Goal: Transaction & Acquisition: Purchase product/service

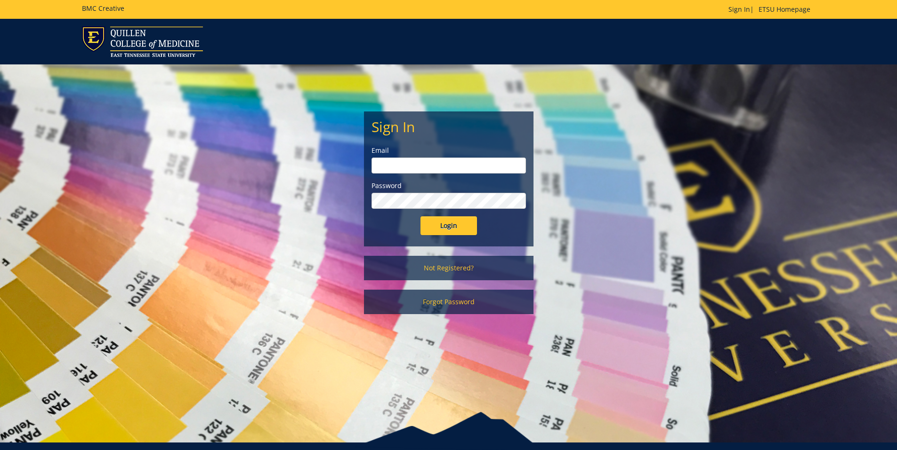
click at [424, 168] on input "email" at bounding box center [448, 166] width 154 height 16
type input "thornj@etsu.edu"
click at [429, 264] on link "Not Registered?" at bounding box center [448, 268] width 169 height 24
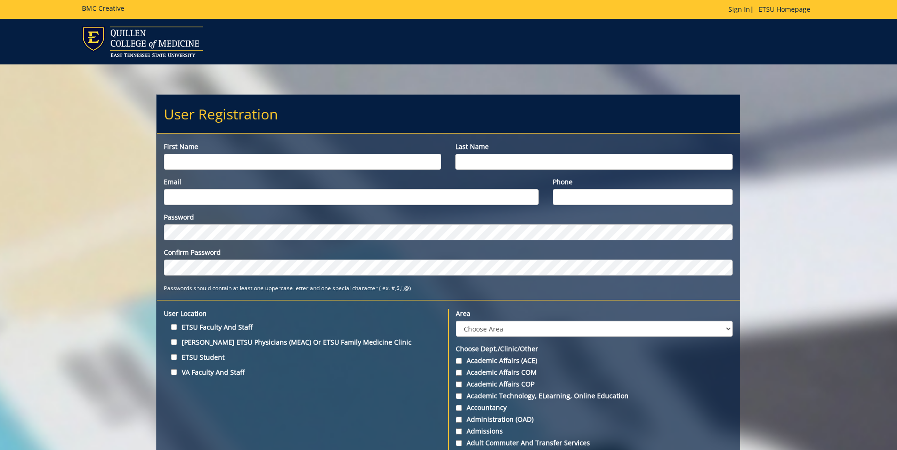
click at [304, 168] on input "First name" at bounding box center [302, 162] width 277 height 16
type input "[PERSON_NAME]"
type input "Thorn"
type input "thornj@etsu.edu"
type input "9313491772"
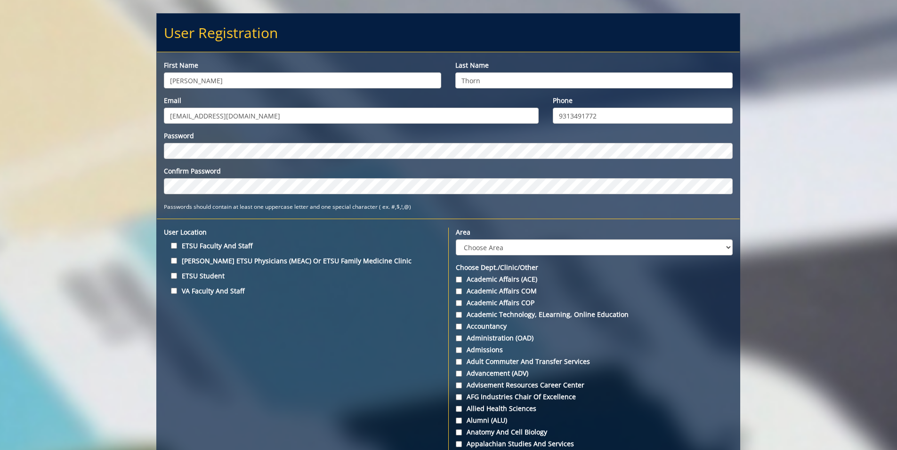
scroll to position [97, 0]
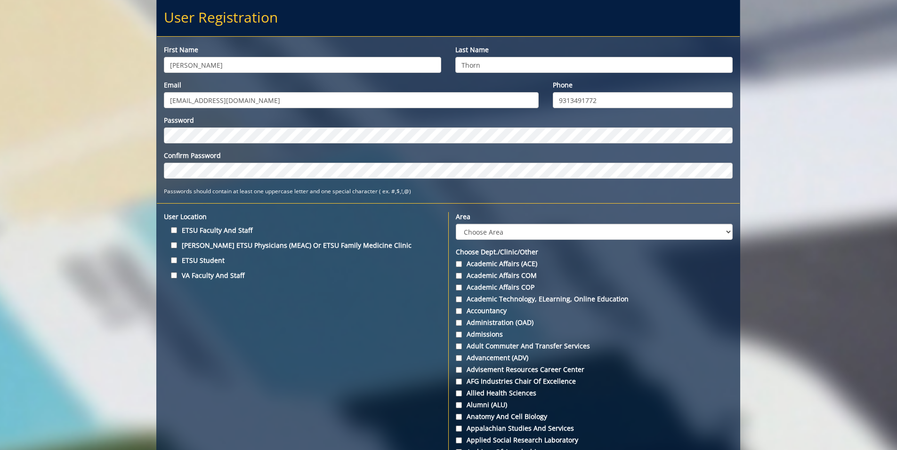
click at [162, 246] on div "Quillen ETSU Physicians (MEAC) or ETSU Family Medicine Clinic" at bounding box center [302, 246] width 291 height 15
click at [172, 243] on input "Quillen ETSU Physicians (MEAC) or ETSU Family Medicine Clinic" at bounding box center [174, 245] width 6 height 6
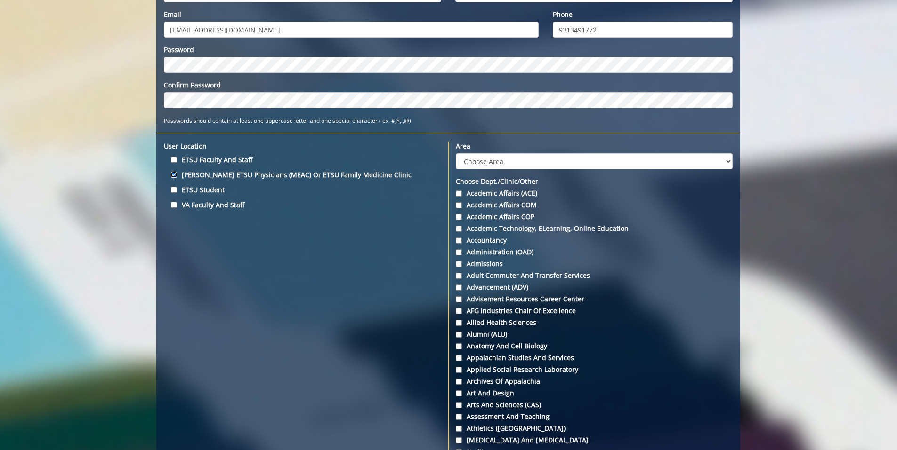
scroll to position [168, 0]
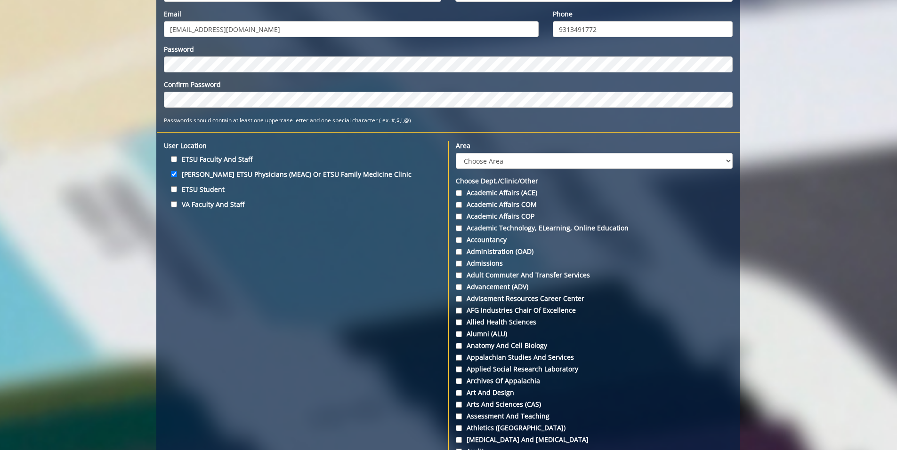
click at [169, 175] on label "Quillen ETSU Physicians (MEAC) or ETSU Family Medicine Clinic" at bounding box center [302, 174] width 277 height 13
click at [171, 175] on input "Quillen ETSU Physicians (MEAC) or ETSU Family Medicine Clinic" at bounding box center [174, 174] width 6 height 6
checkbox input "false"
click at [173, 194] on label "ETSU Student" at bounding box center [302, 189] width 277 height 13
click at [173, 192] on input "ETSU Student" at bounding box center [174, 189] width 6 height 6
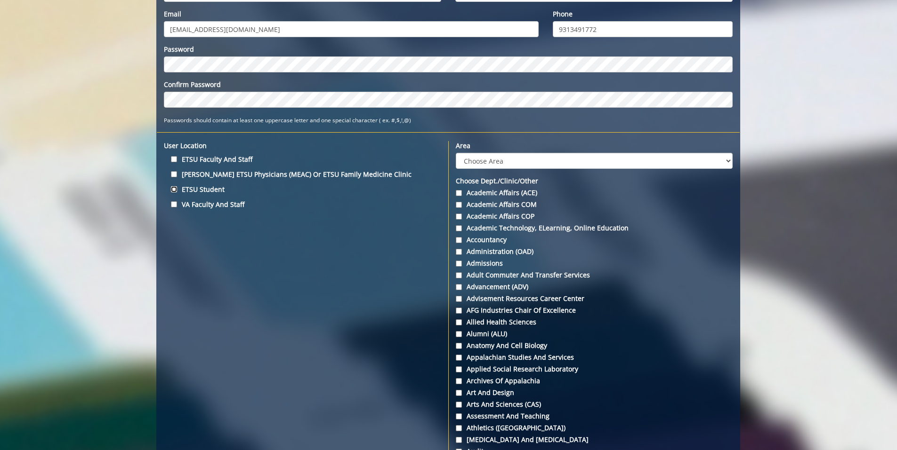
checkbox input "true"
click at [172, 174] on input "Quillen ETSU Physicians (MEAC) or ETSU Family Medicine Clinic" at bounding box center [174, 174] width 6 height 6
checkbox input "false"
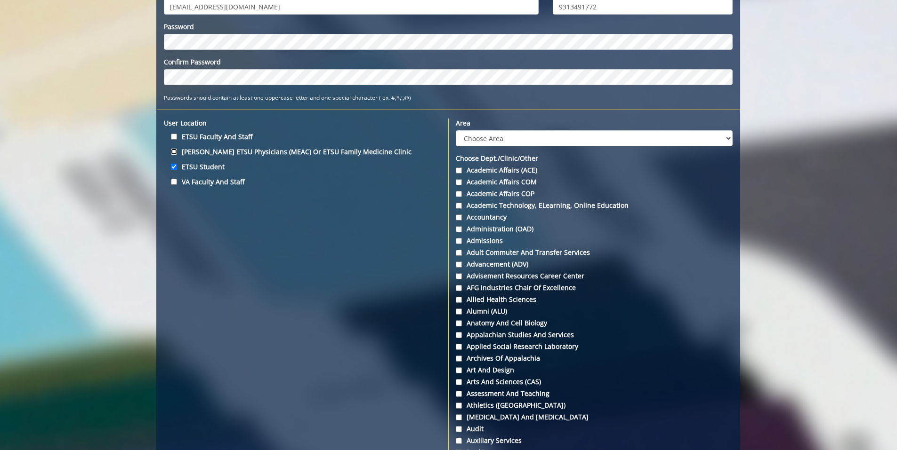
scroll to position [190, 0]
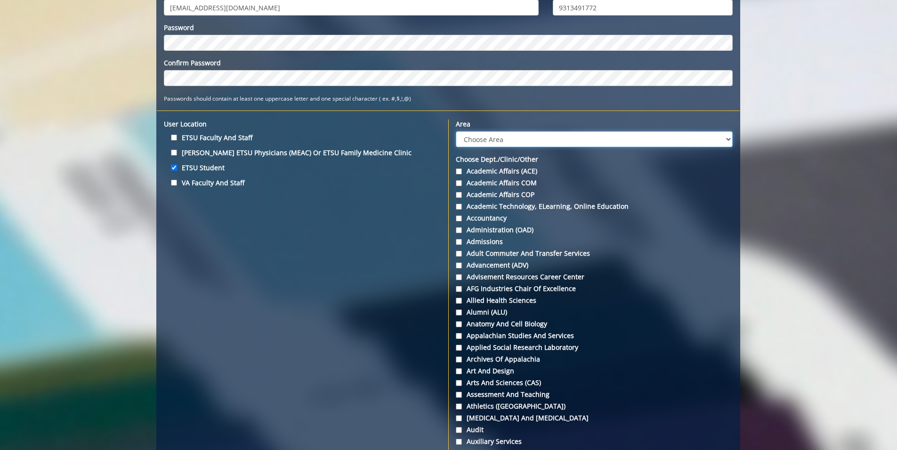
click at [517, 138] on select "Choose Area Administration Advancement (ADM) BucSports Business & Finance Clemm…" at bounding box center [594, 139] width 277 height 16
select select "3"
click at [456, 131] on select "Choose Area Administration Advancement (ADM) BucSports Business & Finance Clemm…" at bounding box center [594, 139] width 277 height 16
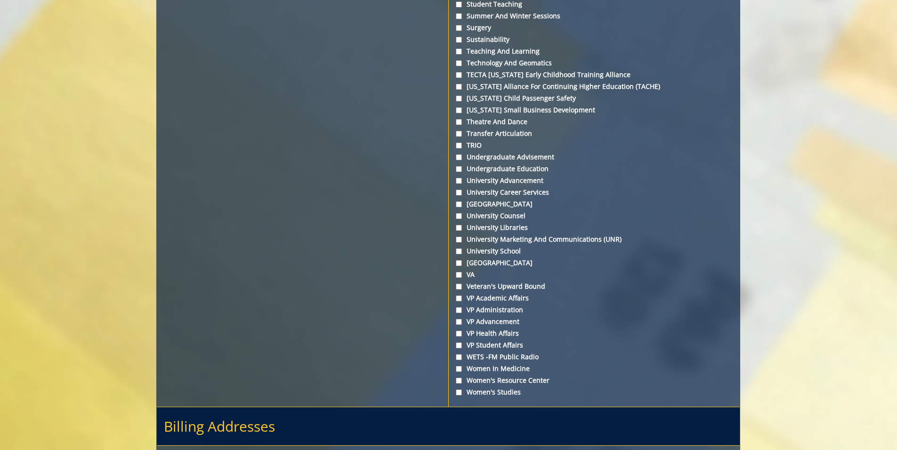
scroll to position [3403, 0]
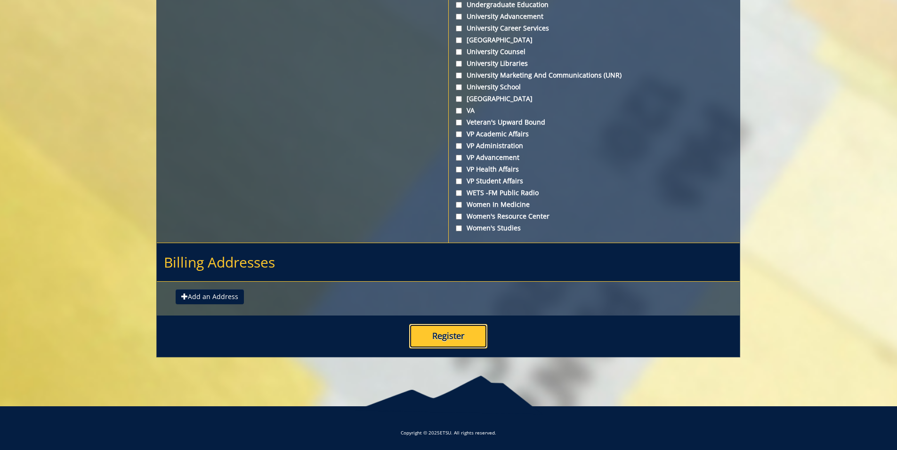
click at [445, 332] on button "Register" at bounding box center [448, 336] width 78 height 24
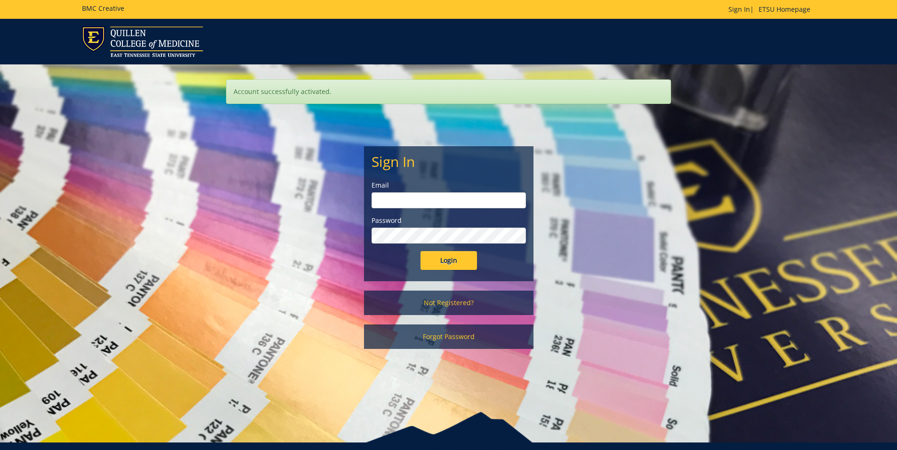
click at [416, 207] on input "email" at bounding box center [448, 200] width 154 height 16
type input "thornj@etsu.edu"
click at [420, 251] on input "Login" at bounding box center [448, 260] width 56 height 19
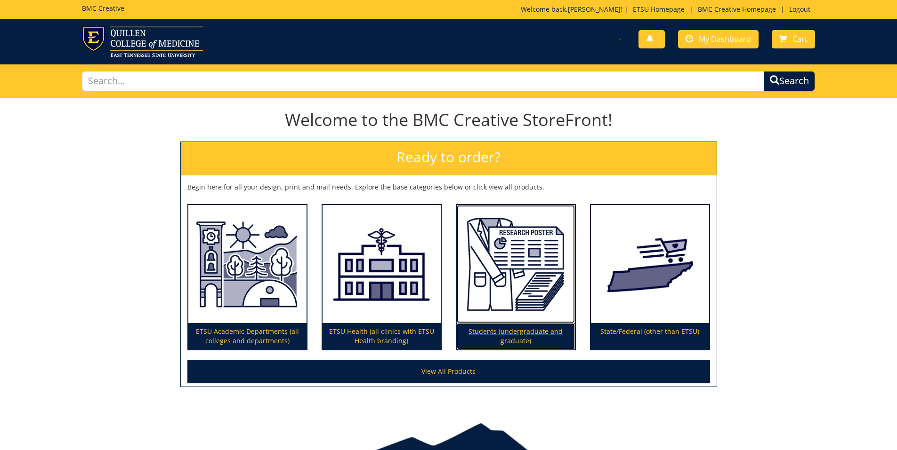
click at [525, 306] on img at bounding box center [515, 264] width 118 height 119
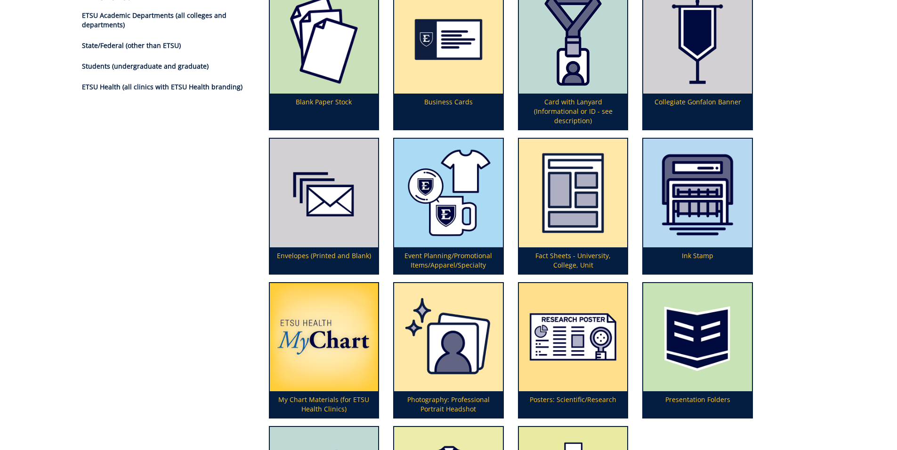
scroll to position [145, 0]
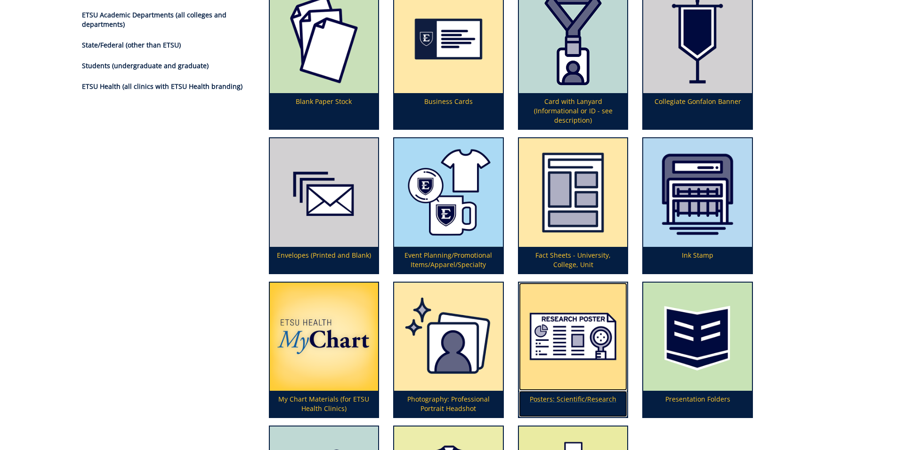
click at [573, 375] on img at bounding box center [573, 337] width 109 height 109
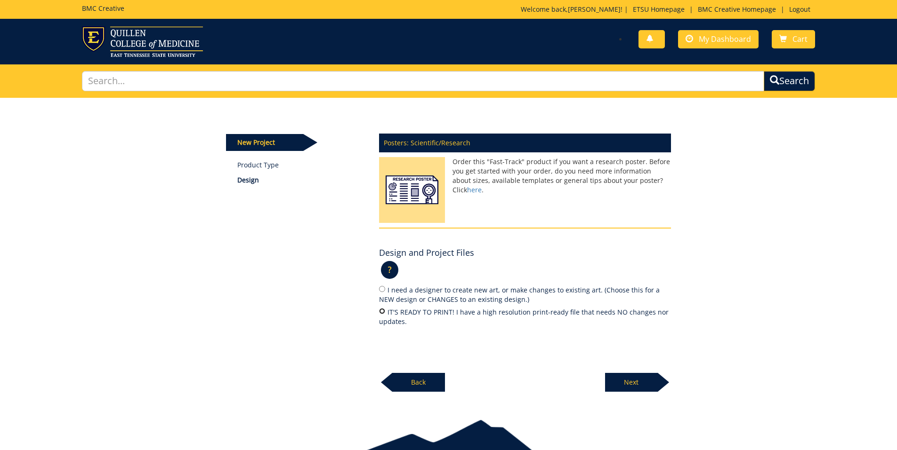
click at [380, 313] on input "IT'S READY TO PRINT! I have a high resolution print-ready file that needs NO ch…" at bounding box center [382, 311] width 6 height 6
radio input "true"
click at [612, 374] on p "Next" at bounding box center [631, 382] width 53 height 19
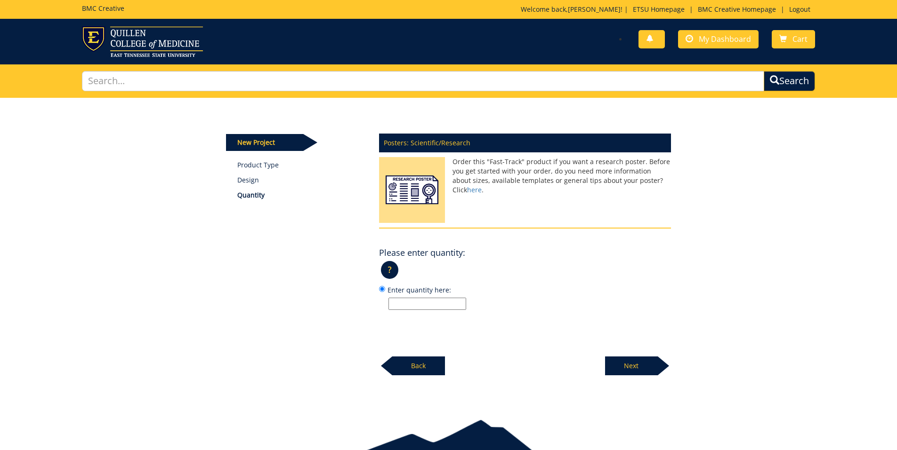
click at [446, 308] on input "Enter quantity here:" at bounding box center [427, 304] width 78 height 12
type input "1"
click at [626, 364] on p "Next" at bounding box center [631, 366] width 53 height 19
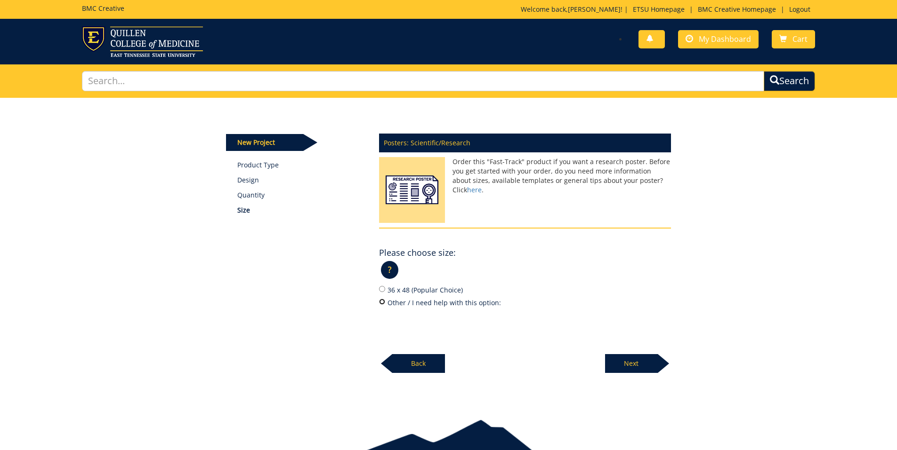
click at [381, 301] on input "Other / I need help with this option:" at bounding box center [382, 302] width 6 height 6
radio input "true"
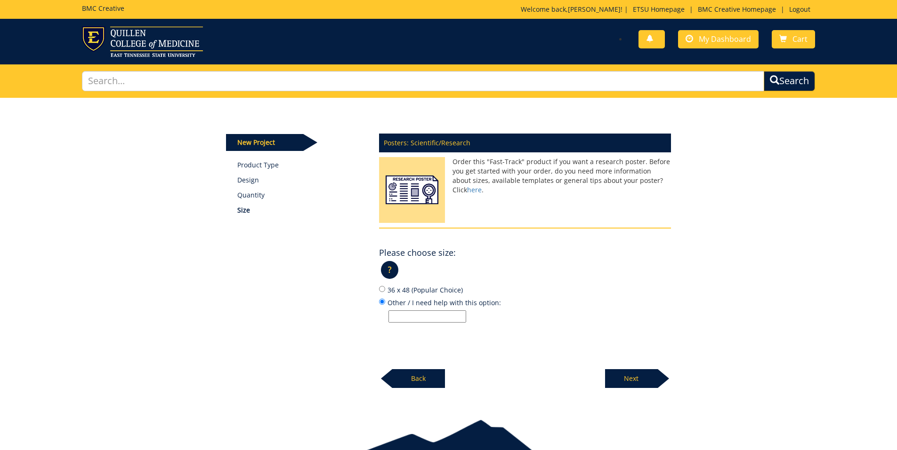
click at [402, 314] on input "Other / I need help with this option:" at bounding box center [427, 317] width 78 height 12
type input "40 x 60"
click at [631, 385] on p "Next" at bounding box center [631, 378] width 53 height 19
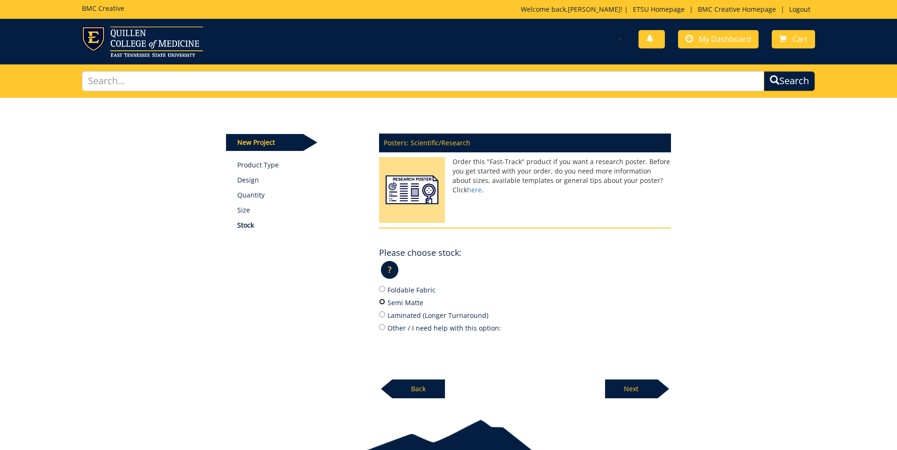
click at [381, 302] on input "Semi Matte" at bounding box center [382, 302] width 6 height 6
radio input "true"
click at [644, 385] on p "Next" at bounding box center [631, 389] width 53 height 19
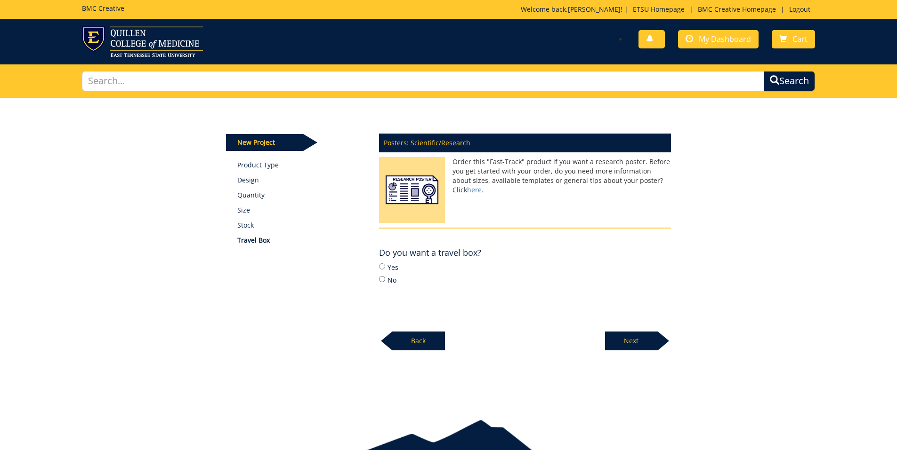
click at [385, 266] on label "Yes" at bounding box center [525, 267] width 292 height 10
click at [385, 266] on input "Yes" at bounding box center [382, 267] width 6 height 6
radio input "true"
click at [656, 345] on p "Next" at bounding box center [631, 341] width 53 height 19
click at [641, 345] on p "Next" at bounding box center [631, 341] width 53 height 19
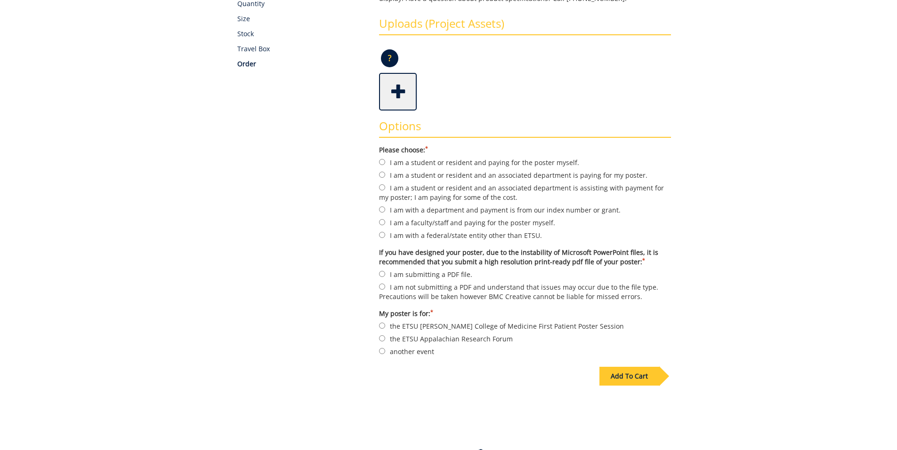
scroll to position [198, 0]
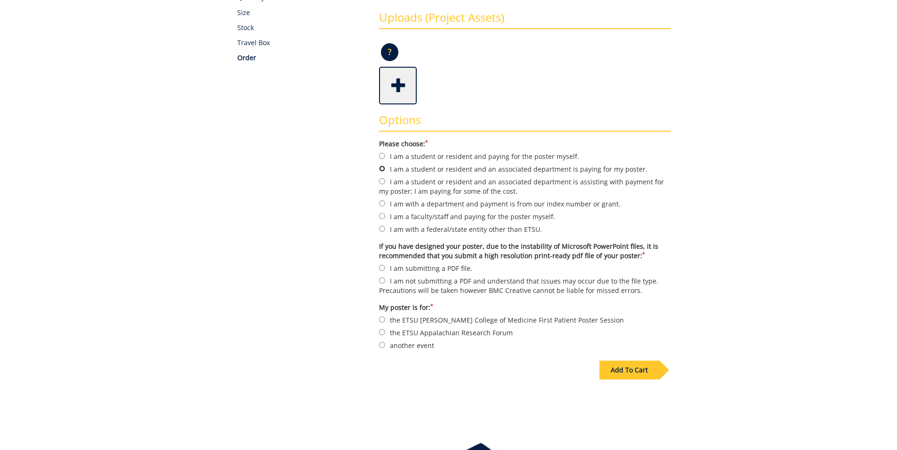
click at [380, 168] on input "I am a student or resident and an associated department is paying for my poster." at bounding box center [382, 169] width 6 height 6
radio input "true"
click at [378, 268] on div "Options Please choose: * I am a student or resident and paying for the poster m…" at bounding box center [525, 228] width 306 height 248
click at [380, 267] on input "I am submitting a PDF file." at bounding box center [382, 268] width 6 height 6
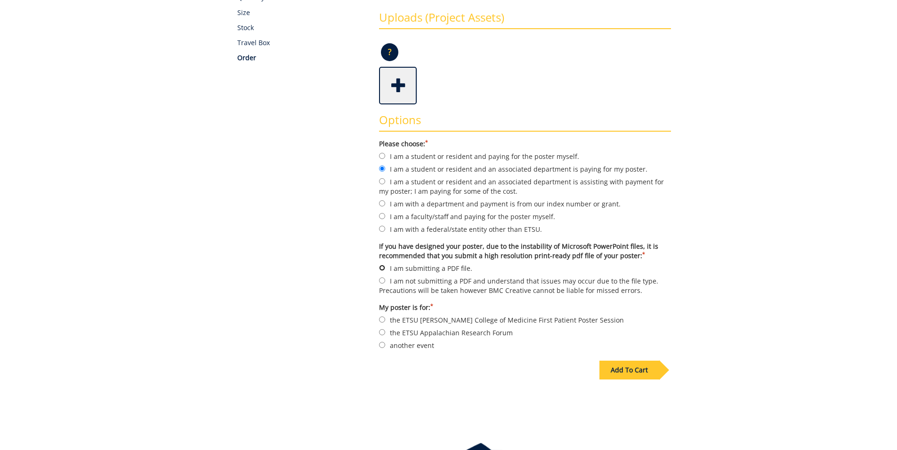
radio input "true"
click at [383, 342] on input "another event" at bounding box center [382, 345] width 6 height 6
radio input "true"
click at [630, 373] on div "Add To Cart" at bounding box center [629, 370] width 60 height 19
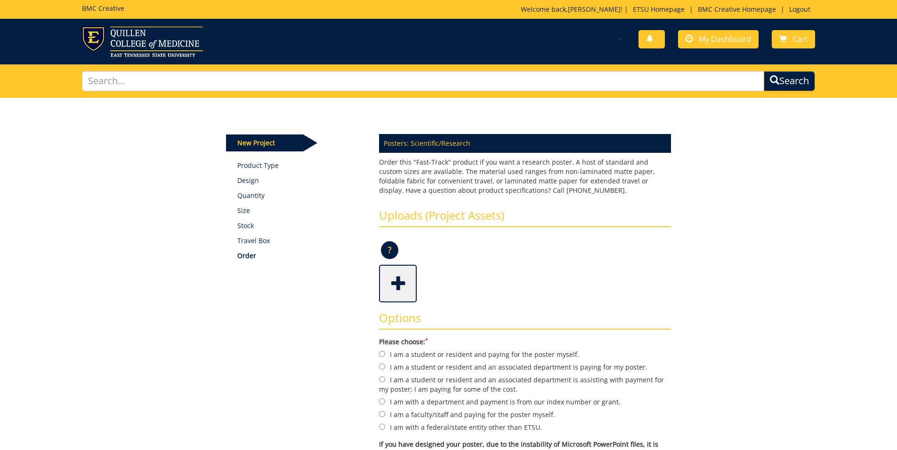
click at [410, 294] on span at bounding box center [399, 282] width 38 height 33
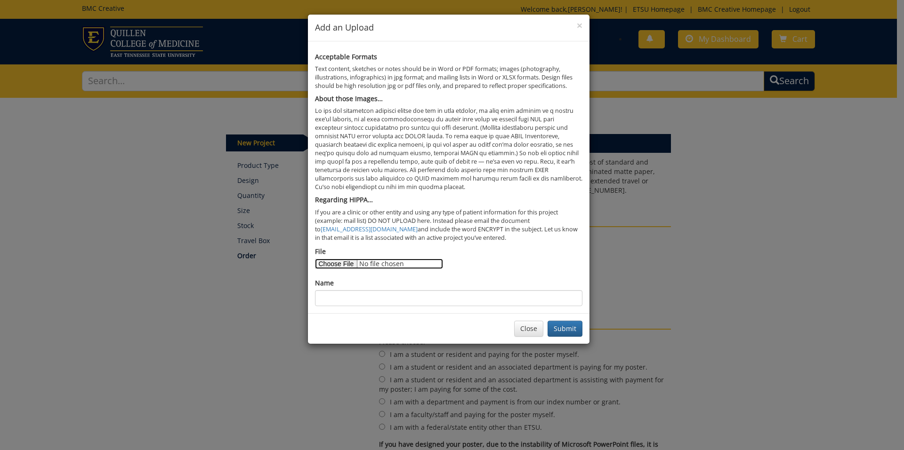
click at [334, 265] on input "File" at bounding box center [379, 264] width 128 height 10
type input "C:\fakepath\Updated QCoM Symposium Swarm_AH 2.pdf"
click at [444, 297] on input "Name" at bounding box center [448, 298] width 267 height 16
click at [561, 328] on button "Submit" at bounding box center [564, 329] width 35 height 16
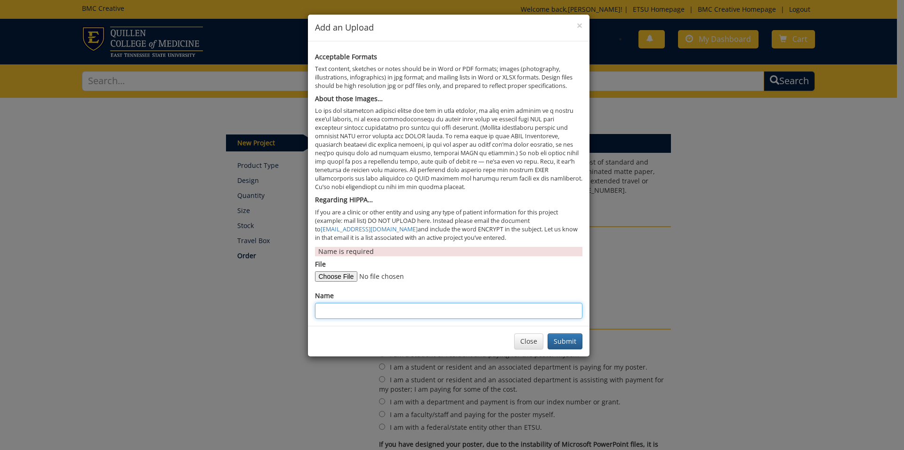
click at [389, 315] on input "Name" at bounding box center [448, 311] width 267 height 16
type input "Jacob Thorn"
click at [570, 341] on button "Submit" at bounding box center [564, 342] width 35 height 16
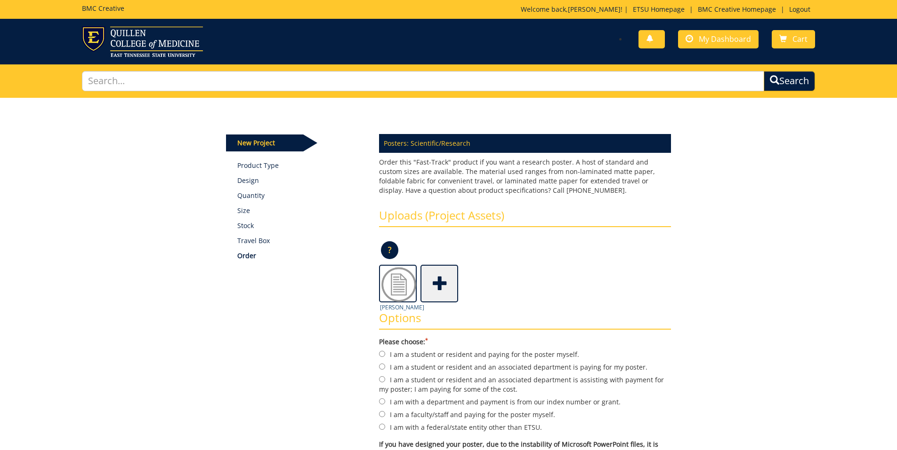
click at [393, 283] on img at bounding box center [399, 285] width 38 height 38
click at [397, 288] on img at bounding box center [399, 285] width 38 height 38
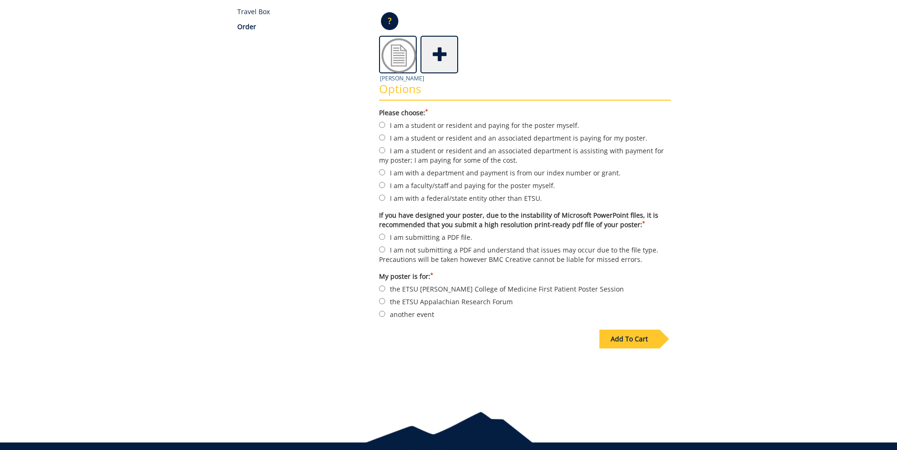
scroll to position [230, 0]
click at [379, 238] on input "I am submitting a PDF file." at bounding box center [382, 236] width 6 height 6
radio input "true"
click at [379, 152] on input "I am a student or resident and an associated department is assisting with payme…" at bounding box center [382, 150] width 6 height 6
radio input "true"
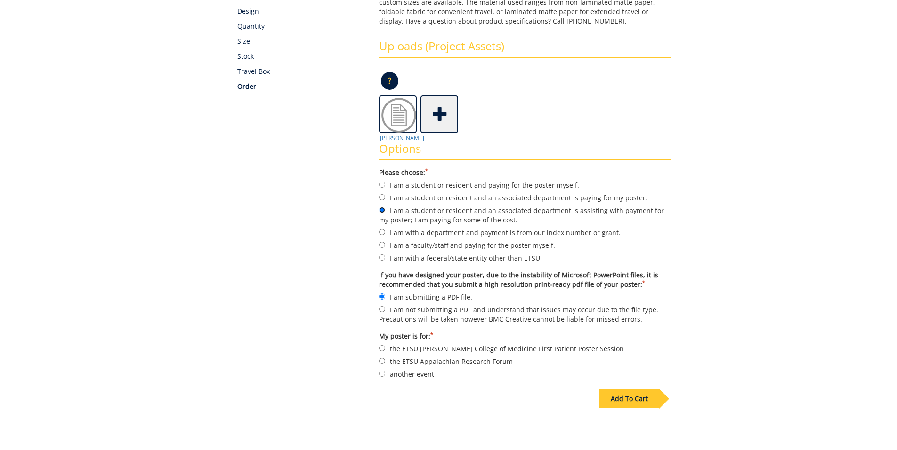
scroll to position [169, 0]
click at [389, 81] on p "?" at bounding box center [389, 81] width 17 height 18
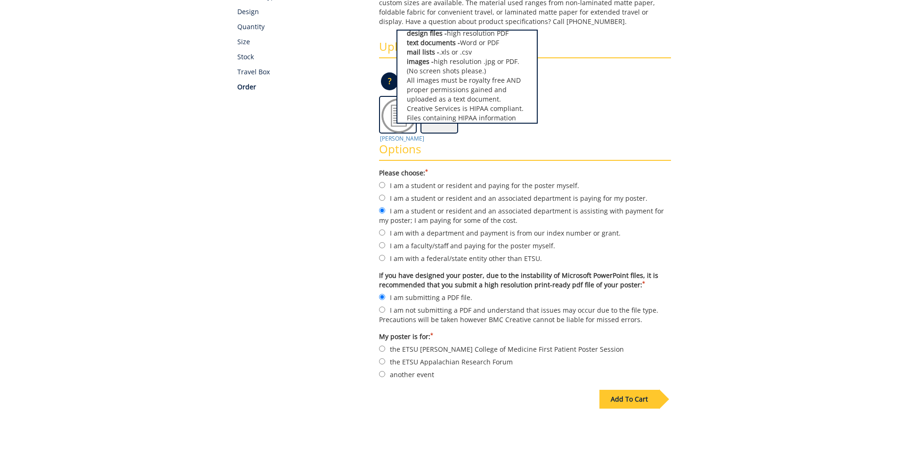
scroll to position [19, 0]
click at [356, 110] on div "Some kind of message here. New Project Product Type Design Quantity Size Stock …" at bounding box center [448, 193] width 459 height 528
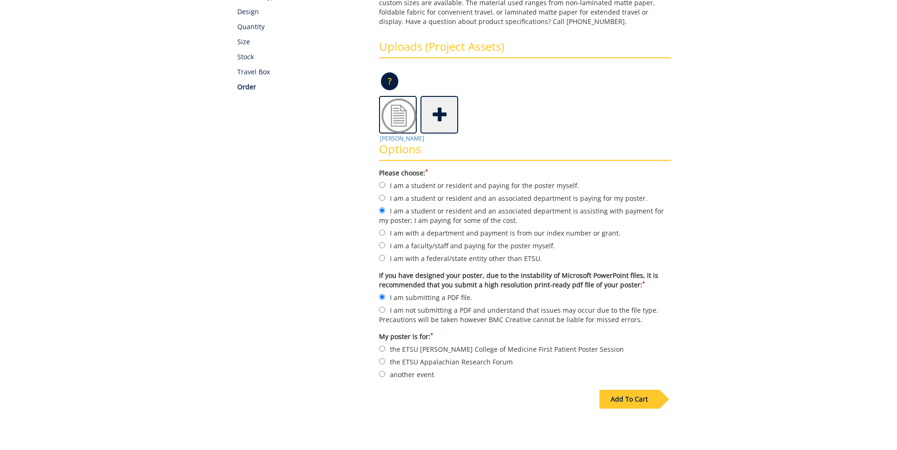
click at [435, 120] on span at bounding box center [440, 113] width 38 height 33
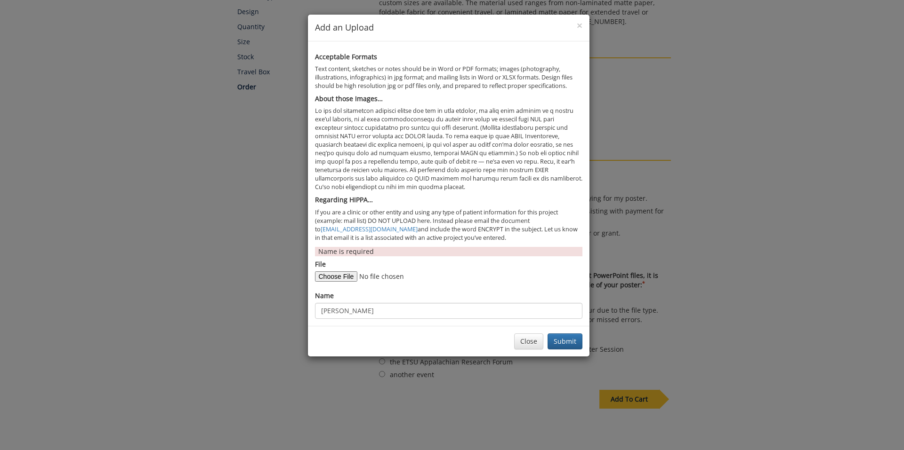
click at [635, 93] on div "× Add an Upload Acceptable Formats Text content, sketches or notes should be in…" at bounding box center [452, 225] width 904 height 450
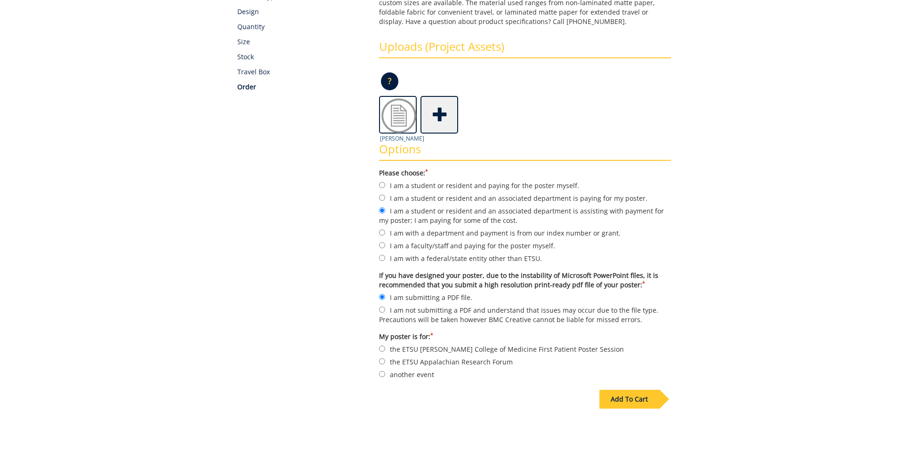
click at [401, 118] on img at bounding box center [399, 116] width 38 height 38
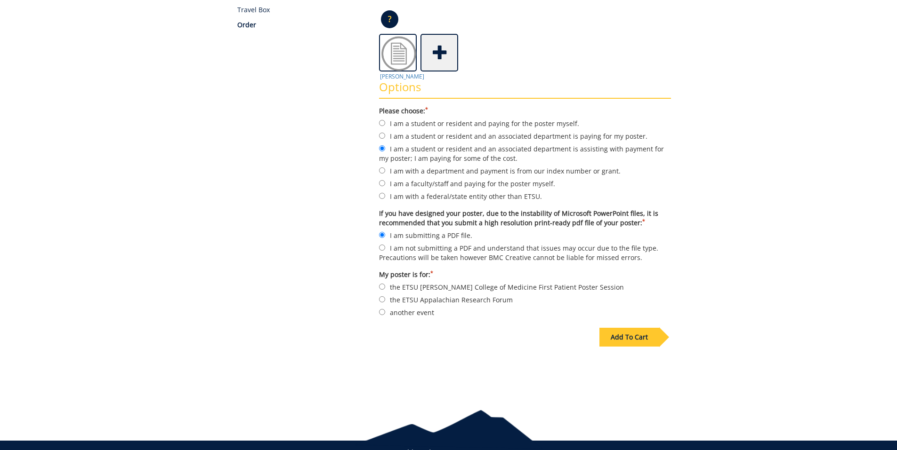
scroll to position [233, 0]
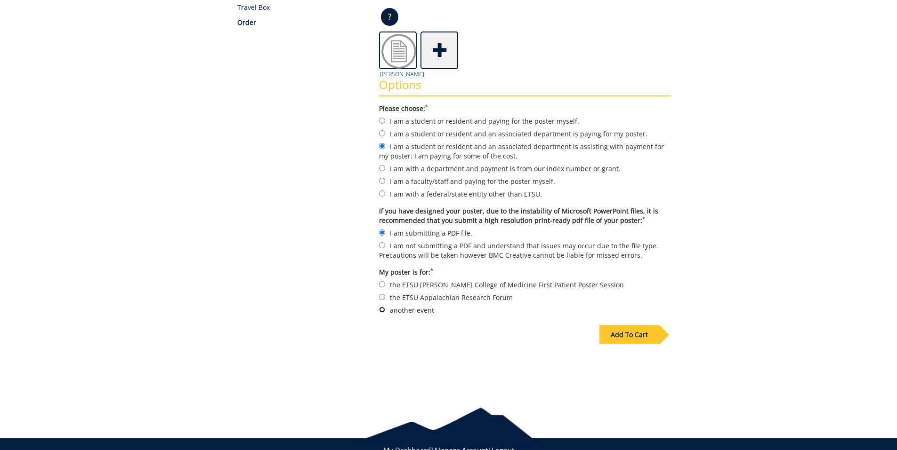
click at [380, 310] on input "another event" at bounding box center [382, 310] width 6 height 6
radio input "true"
click at [620, 336] on div "Add To Cart" at bounding box center [629, 335] width 60 height 19
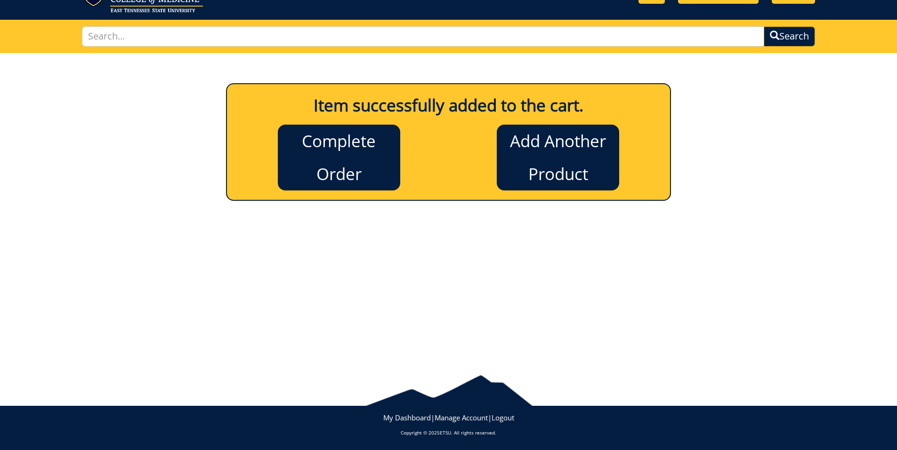
scroll to position [45, 0]
click at [336, 144] on link "Complete Order" at bounding box center [339, 158] width 122 height 66
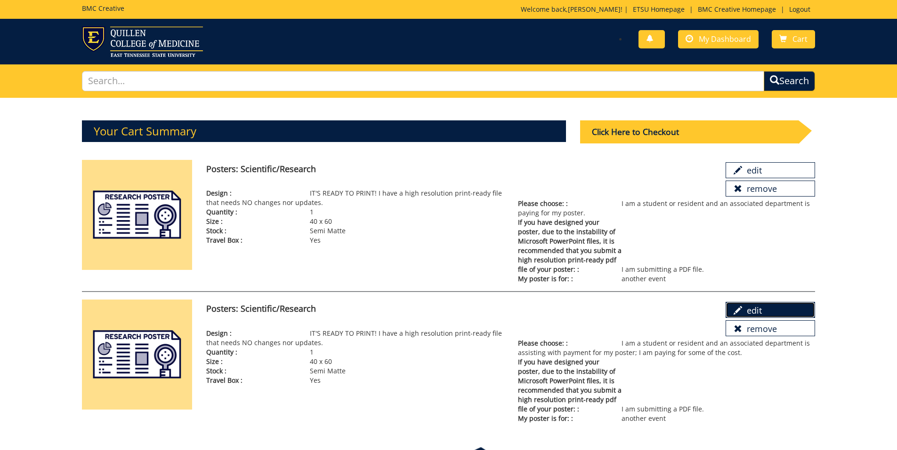
click at [731, 315] on link "edit" at bounding box center [769, 310] width 89 height 16
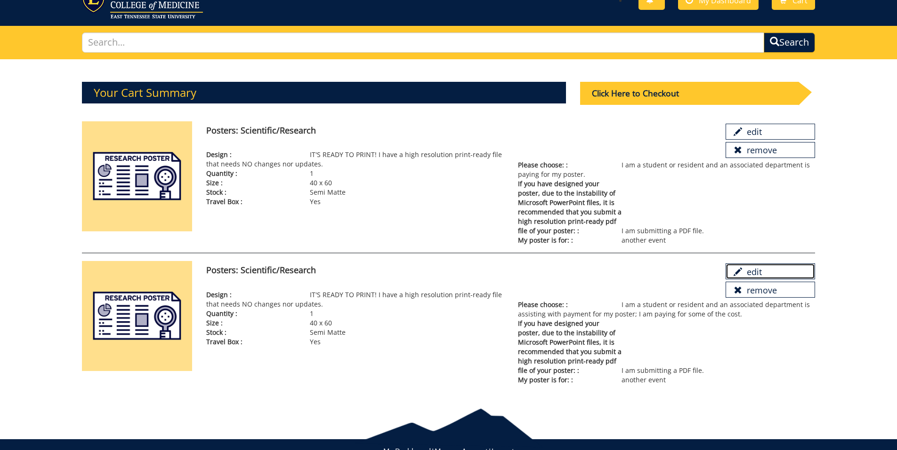
scroll to position [40, 0]
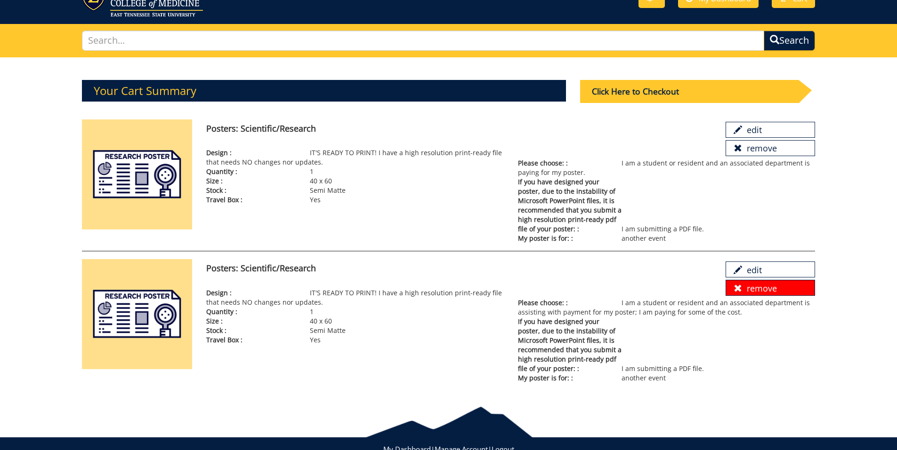
click at [740, 292] on span at bounding box center [737, 288] width 8 height 8
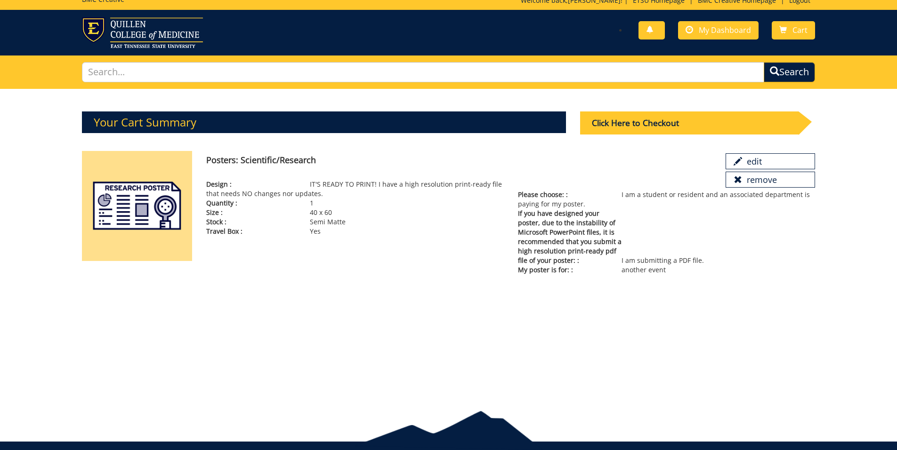
scroll to position [0, 0]
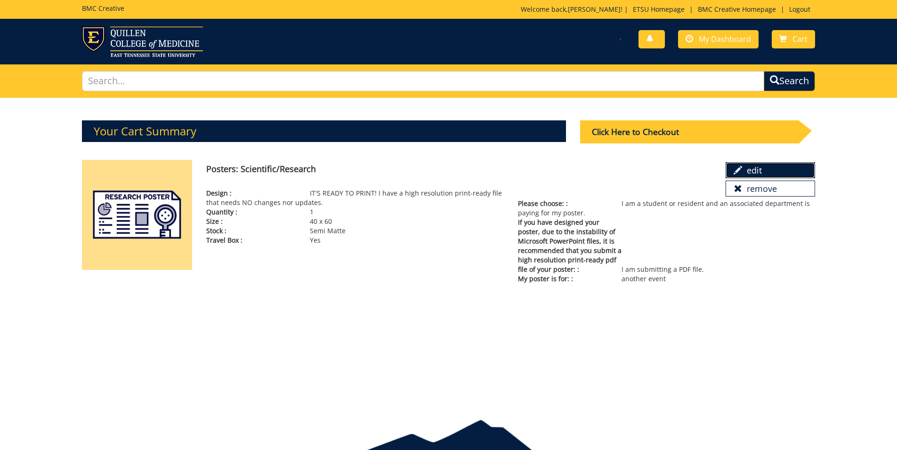
click at [744, 174] on link "edit" at bounding box center [769, 170] width 89 height 16
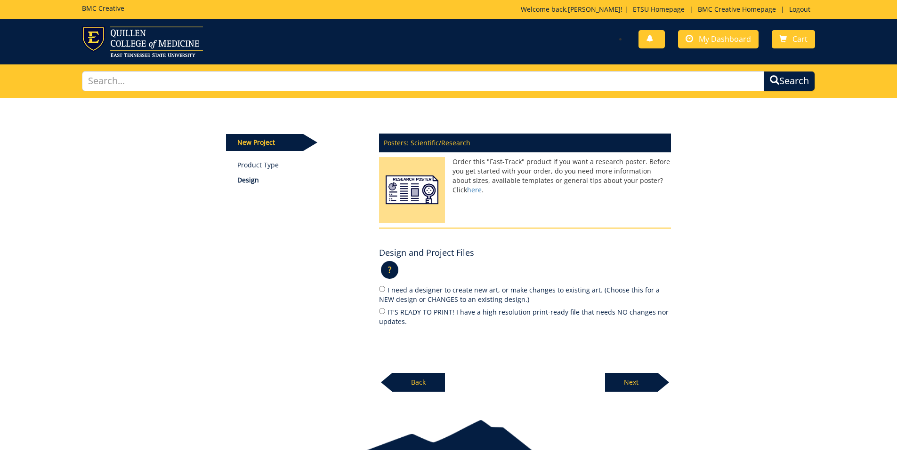
scroll to position [45, 0]
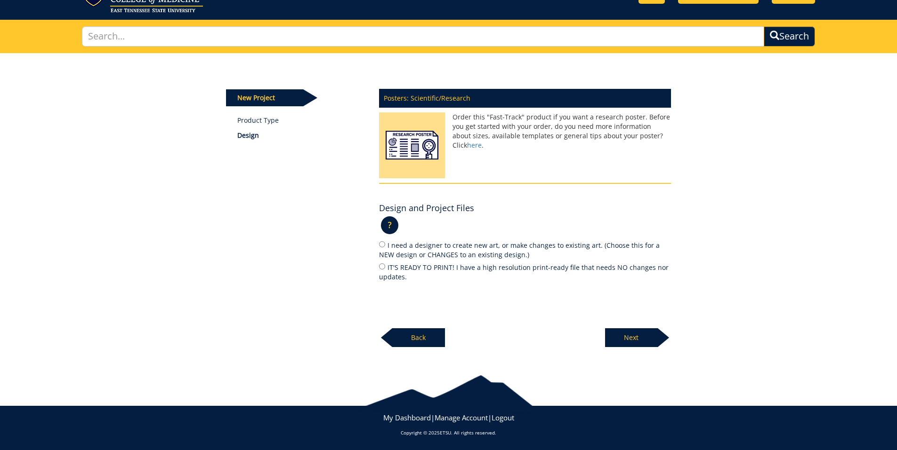
click at [431, 335] on p "Back" at bounding box center [418, 337] width 53 height 19
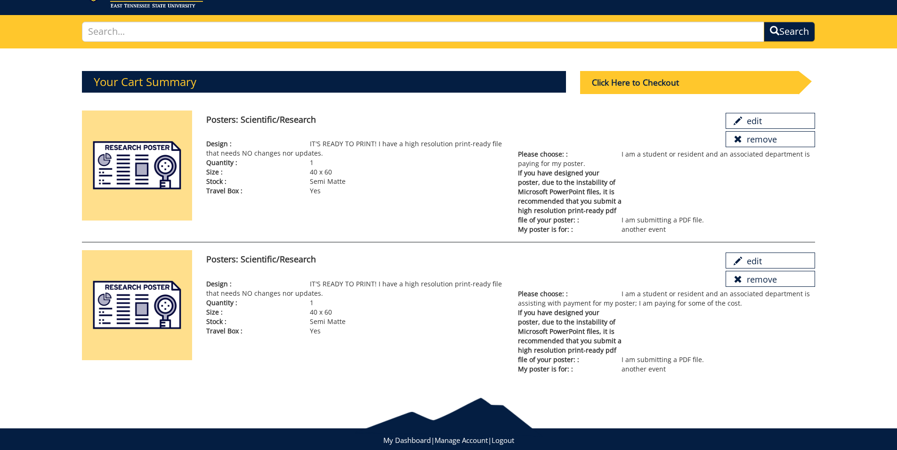
scroll to position [50, 0]
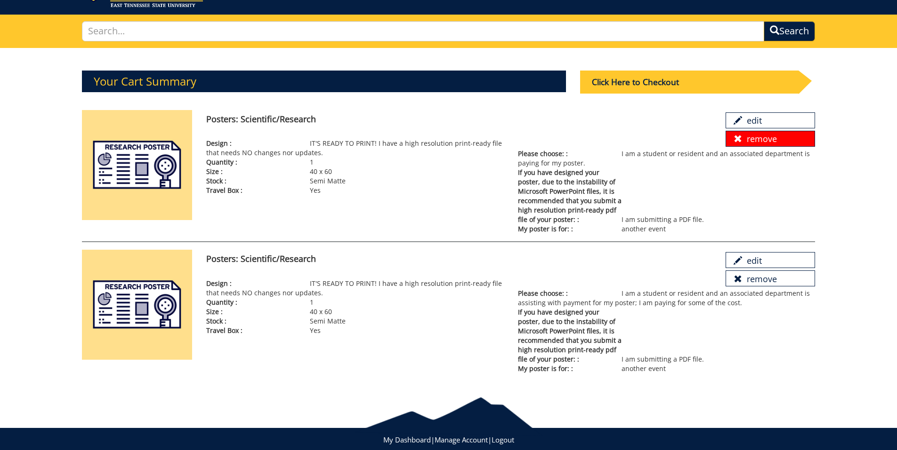
click at [727, 144] on link "remove" at bounding box center [769, 139] width 89 height 16
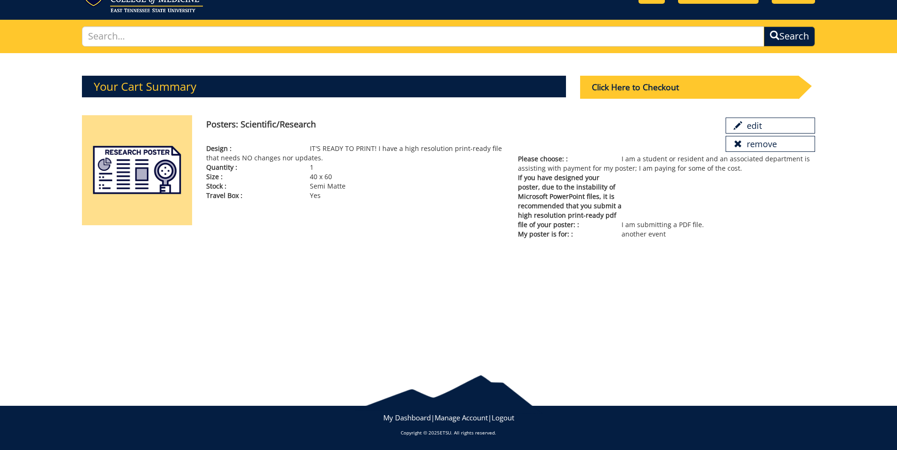
scroll to position [45, 0]
click at [703, 88] on div "Click Here to Checkout" at bounding box center [689, 87] width 218 height 23
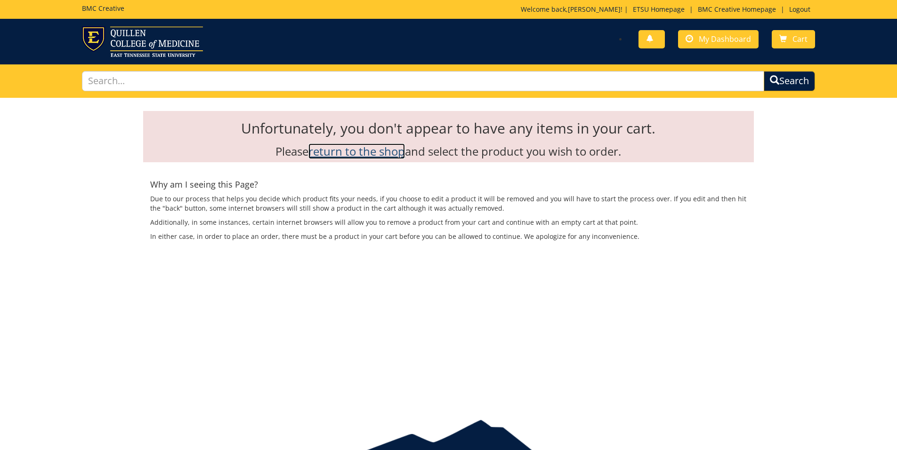
click at [380, 156] on link "return to the shop" at bounding box center [356, 152] width 96 height 16
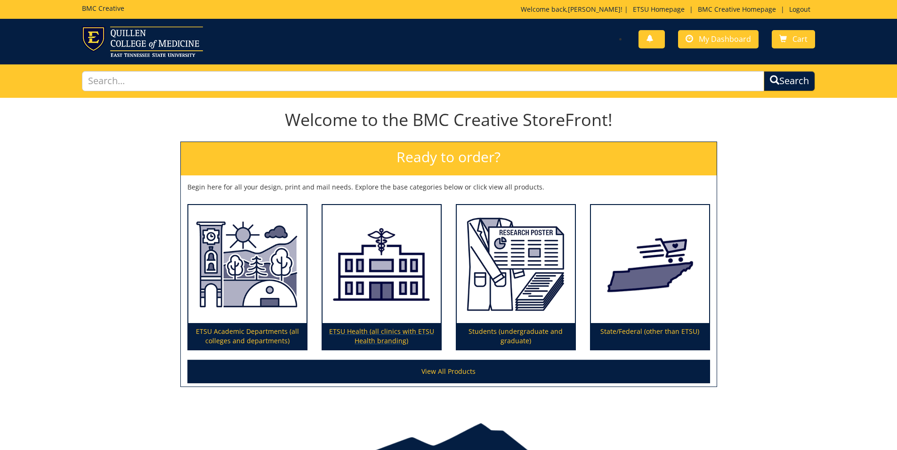
scroll to position [48, 0]
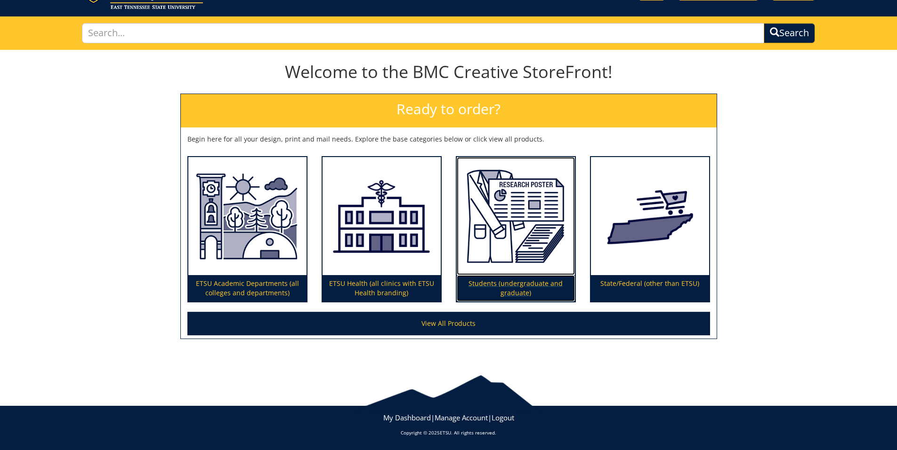
click at [502, 224] on img at bounding box center [515, 216] width 118 height 119
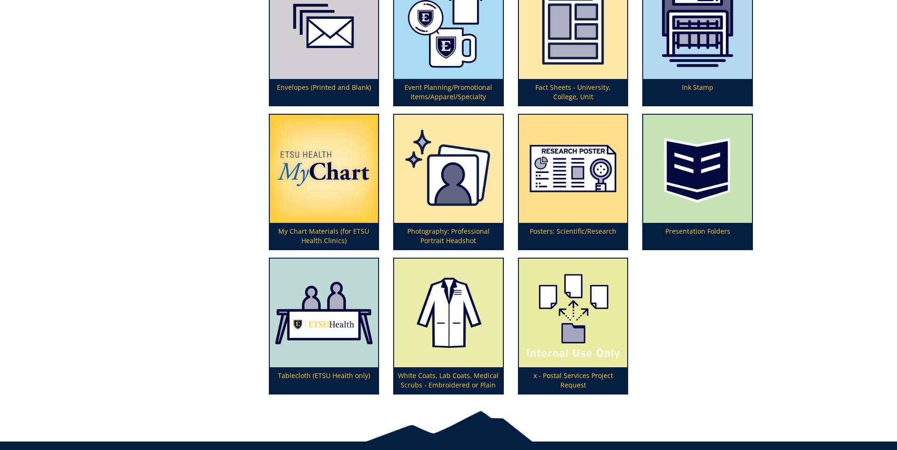
scroll to position [313, 0]
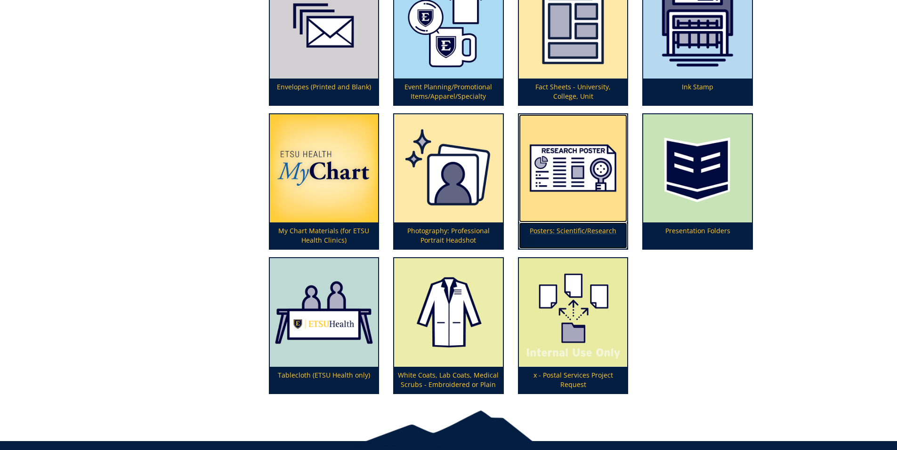
click at [550, 197] on img at bounding box center [573, 168] width 109 height 109
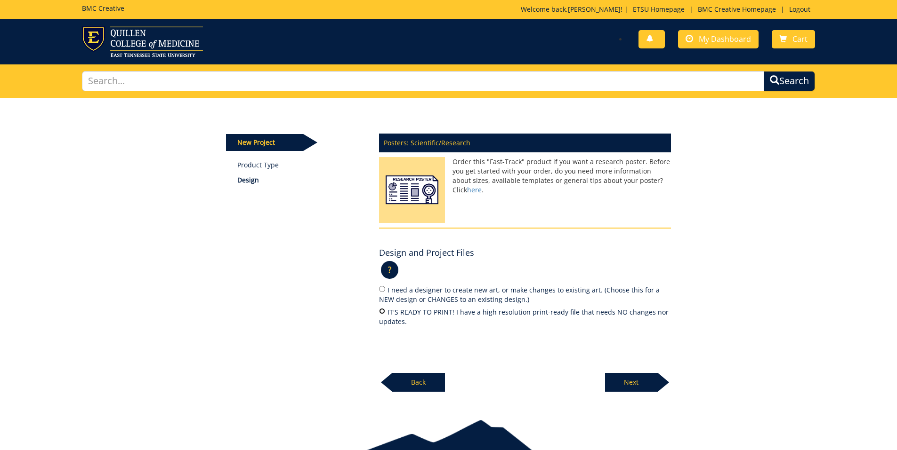
click at [379, 309] on input "IT'S READY TO PRINT! I have a high resolution print-ready file that needs NO ch…" at bounding box center [382, 311] width 6 height 6
radio input "true"
click at [618, 390] on p "Next" at bounding box center [631, 382] width 53 height 19
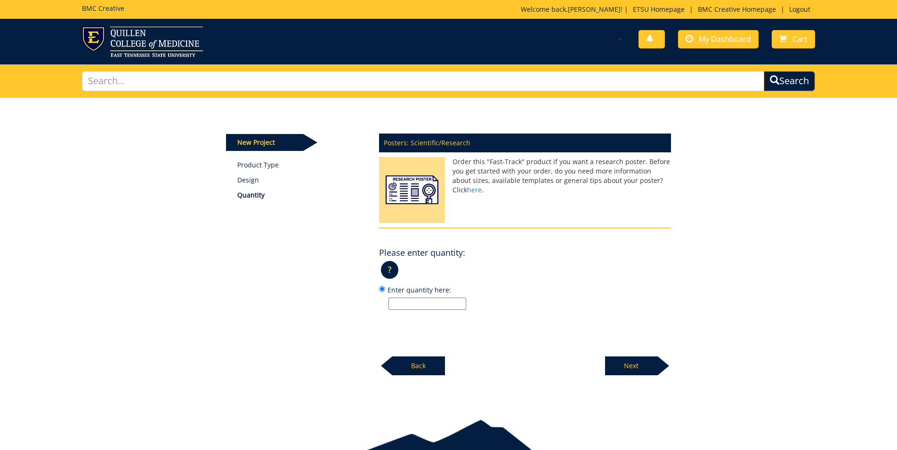
click at [436, 305] on input "Enter quantity here:" at bounding box center [427, 304] width 78 height 12
type input "1"
click at [641, 370] on p "Next" at bounding box center [631, 366] width 53 height 19
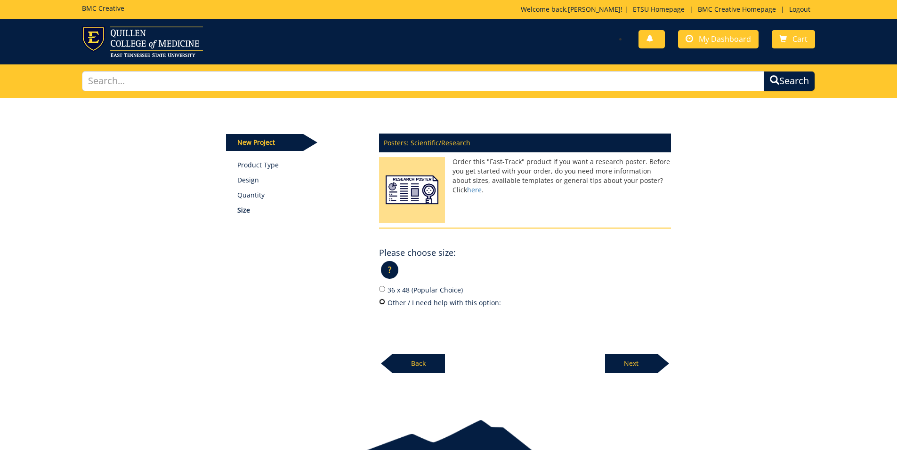
click at [379, 302] on input "Other / I need help with this option:" at bounding box center [382, 302] width 6 height 6
radio input "true"
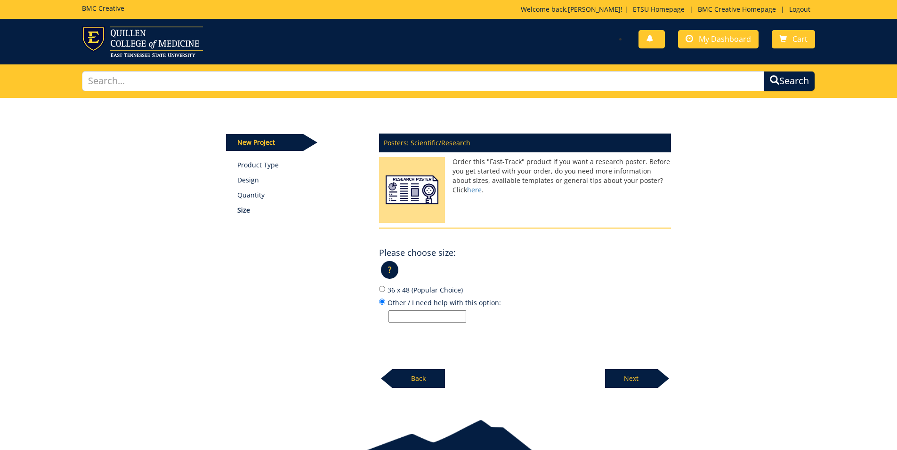
click at [412, 317] on input "Other / I need help with this option:" at bounding box center [427, 317] width 78 height 12
type input "40 x 60"
click at [622, 374] on p "Next" at bounding box center [631, 378] width 53 height 19
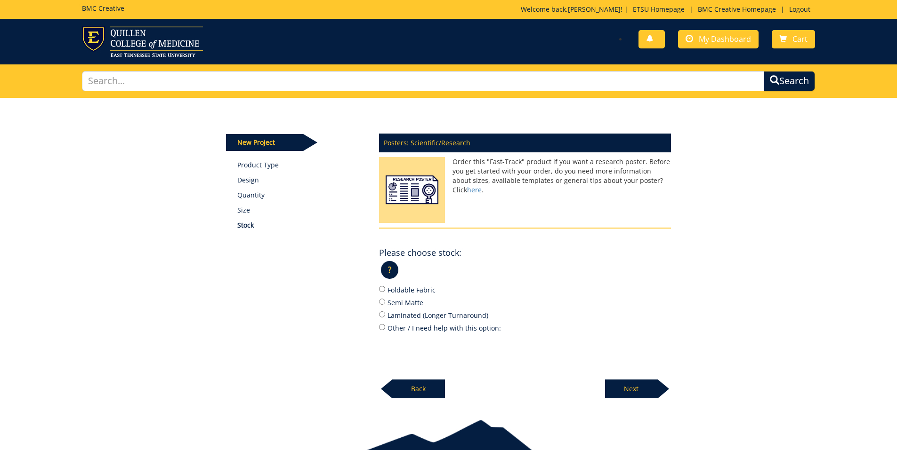
click at [415, 379] on div "Back" at bounding box center [412, 386] width 66 height 26
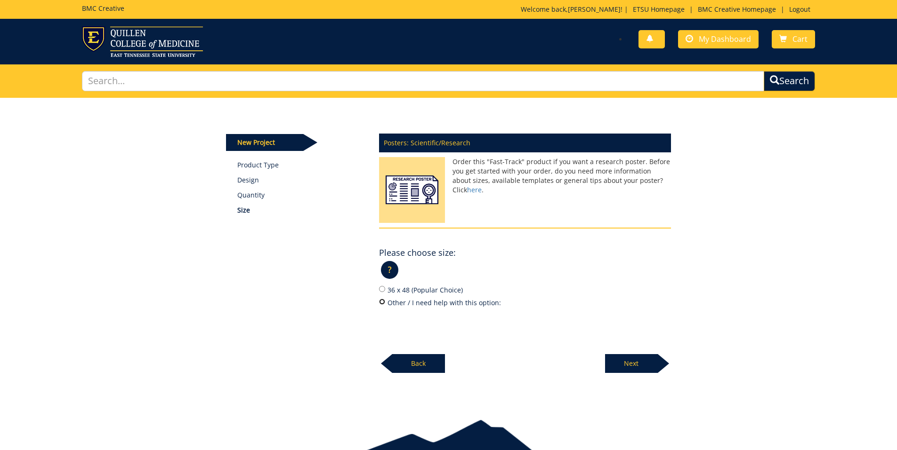
click at [382, 304] on input "Other / I need help with this option:" at bounding box center [382, 302] width 6 height 6
radio input "true"
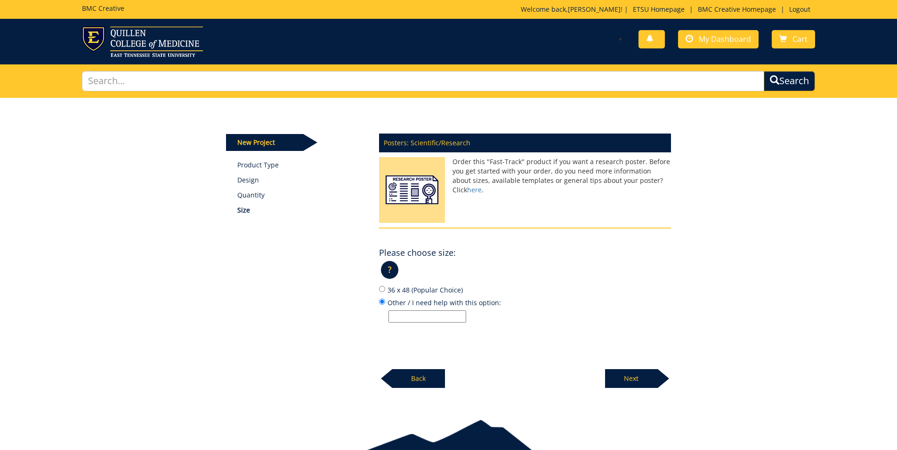
click at [407, 316] on input "Other / I need help with this option:" at bounding box center [427, 317] width 78 height 12
type input "40 x 60"
click at [636, 376] on p "Next" at bounding box center [631, 378] width 53 height 19
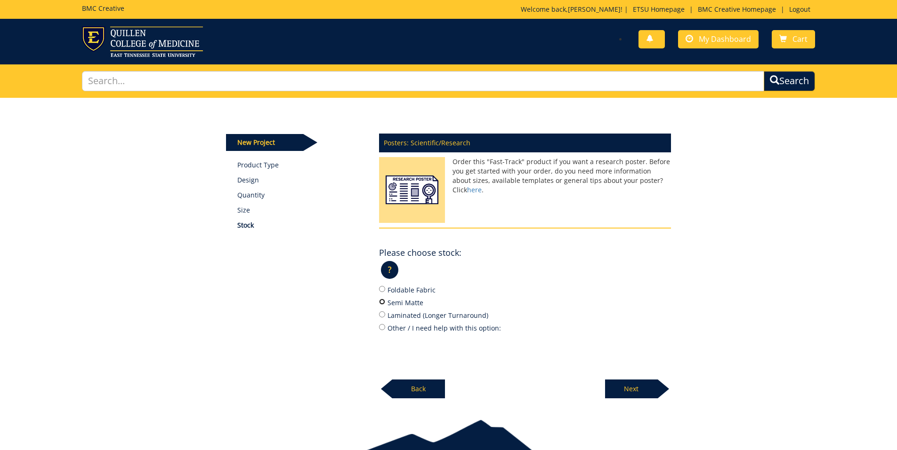
click at [381, 302] on input "Semi Matte" at bounding box center [382, 302] width 6 height 6
radio input "true"
click at [634, 396] on p "Next" at bounding box center [631, 389] width 53 height 19
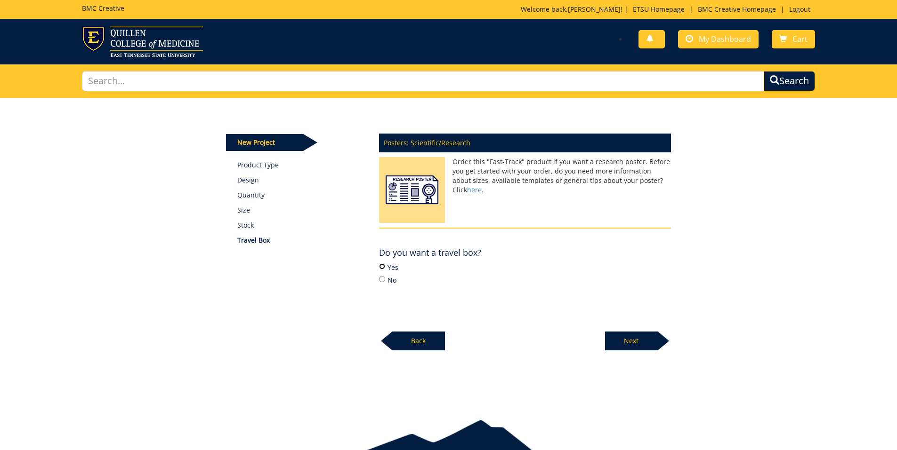
click at [382, 268] on input "Yes" at bounding box center [382, 267] width 6 height 6
radio input "true"
click at [647, 341] on p "Next" at bounding box center [631, 341] width 53 height 19
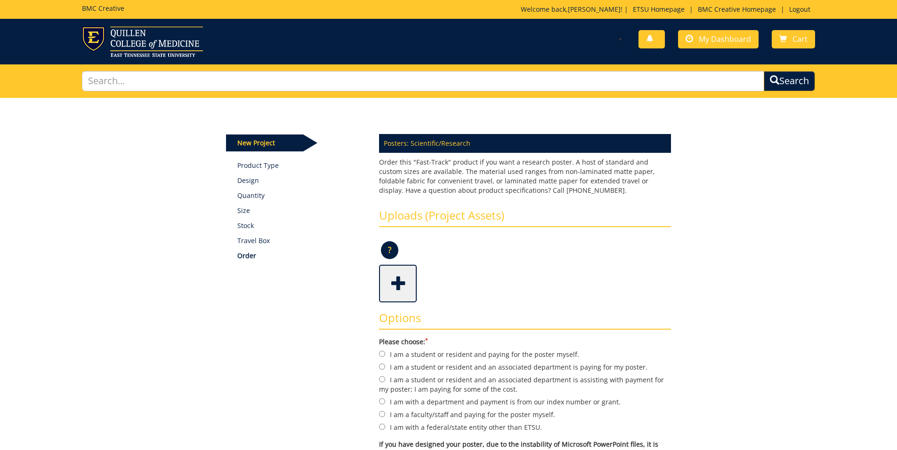
click at [407, 292] on span at bounding box center [399, 282] width 38 height 33
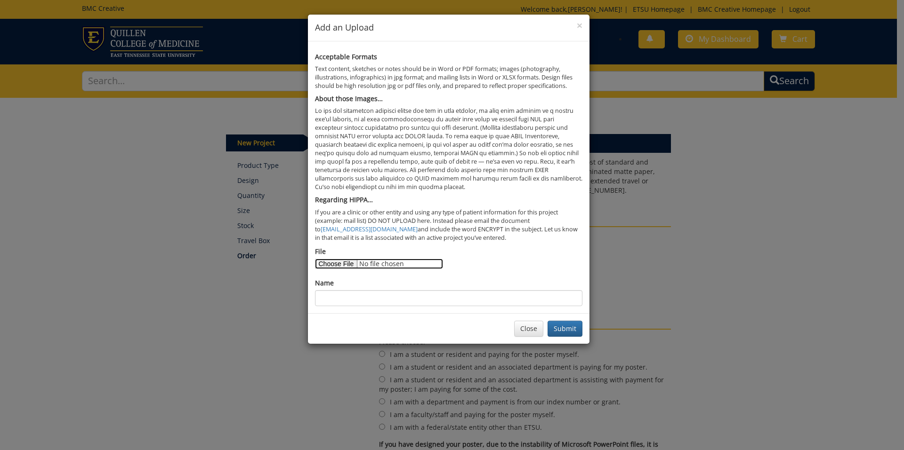
click at [347, 265] on input "File" at bounding box center [379, 264] width 128 height 10
type input "C:\fakepath\Updated QCoM Symposium Swarm_AH 2.pdf"
click at [414, 299] on input "Name" at bounding box center [448, 298] width 267 height 16
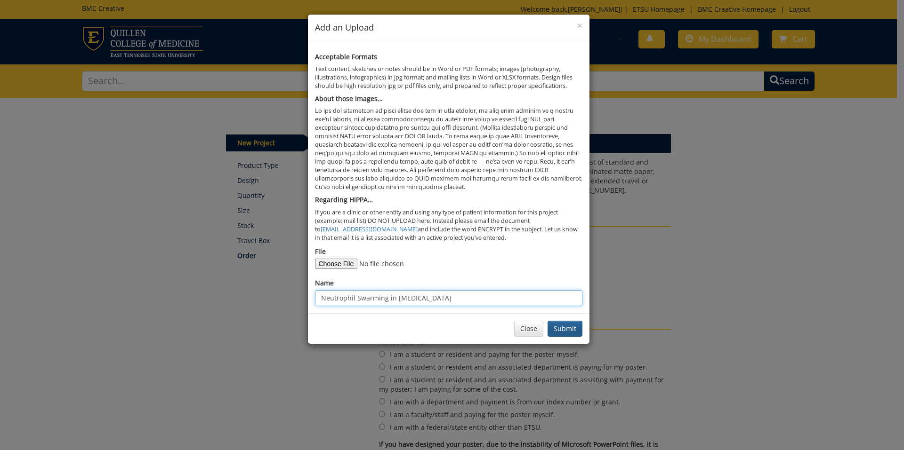
type input "Neutrophil Swarming in [MEDICAL_DATA]"
click at [566, 335] on button "Submit" at bounding box center [564, 329] width 35 height 16
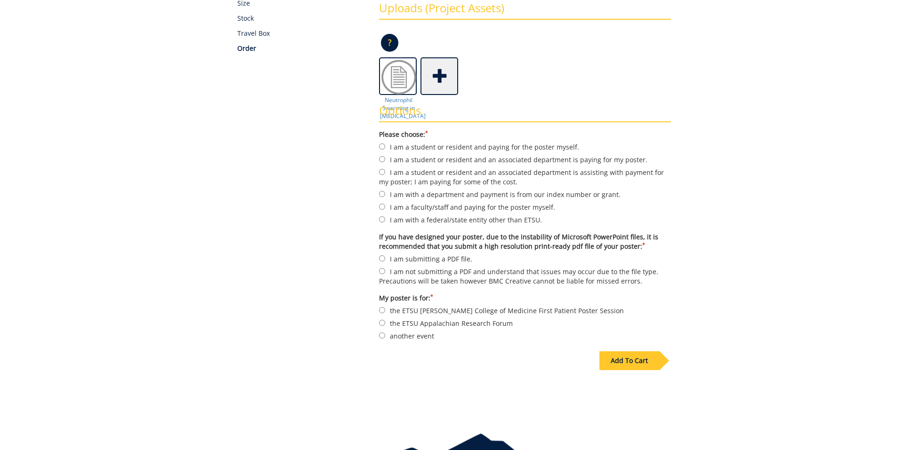
scroll to position [208, 0]
click at [379, 160] on input "I am a student or resident and an associated department is paying for my poster." at bounding box center [382, 159] width 6 height 6
radio input "true"
click at [379, 258] on input "I am submitting a PDF file." at bounding box center [382, 258] width 6 height 6
radio input "true"
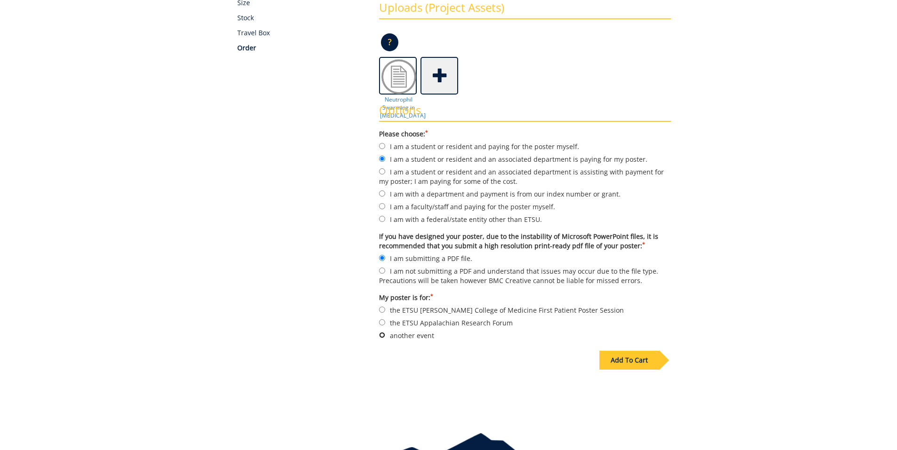
click at [380, 338] on input "another event" at bounding box center [382, 335] width 6 height 6
radio input "true"
click at [641, 362] on div "Add To Cart" at bounding box center [629, 360] width 60 height 19
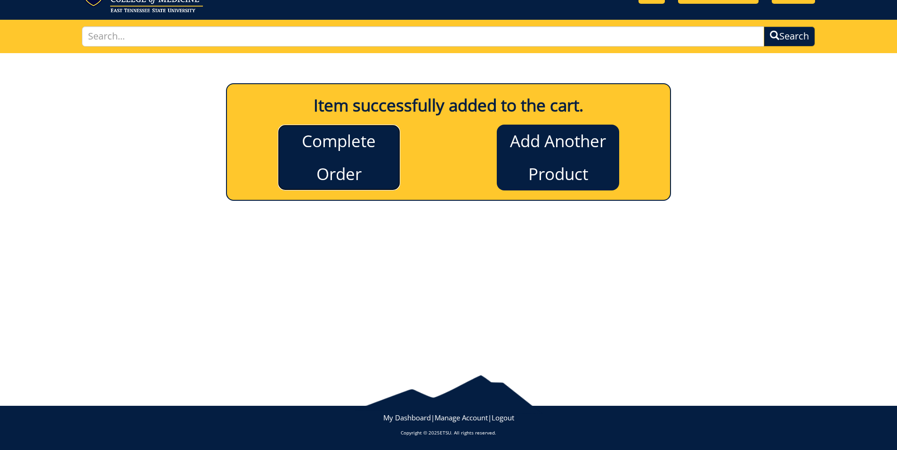
click at [366, 161] on link "Complete Order" at bounding box center [339, 158] width 122 height 66
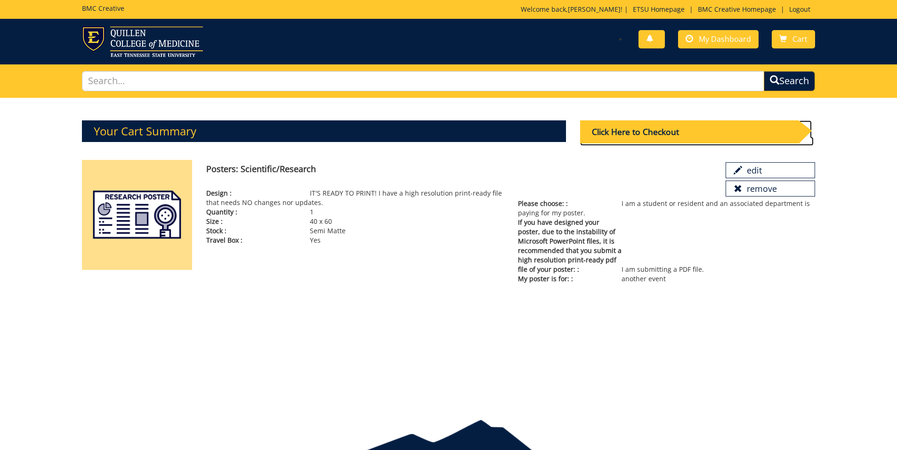
click at [682, 131] on div "Click Here to Checkout" at bounding box center [689, 131] width 218 height 23
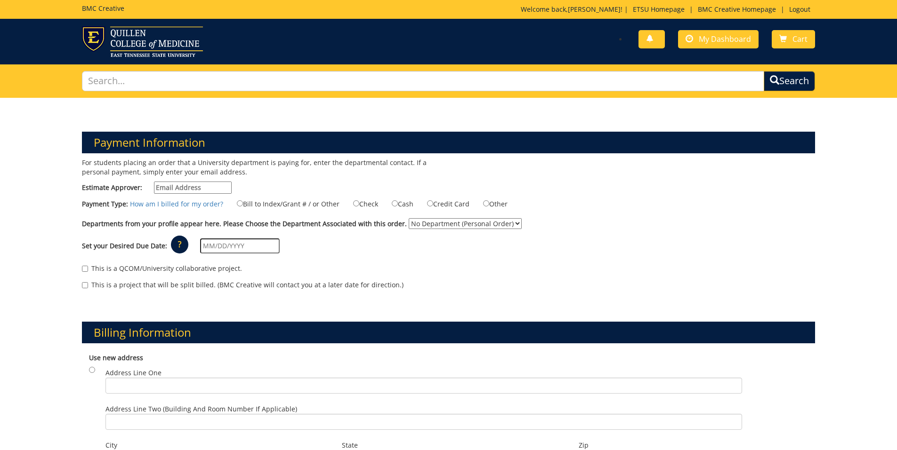
click at [192, 183] on input "Estimate Approver:" at bounding box center [193, 188] width 78 height 12
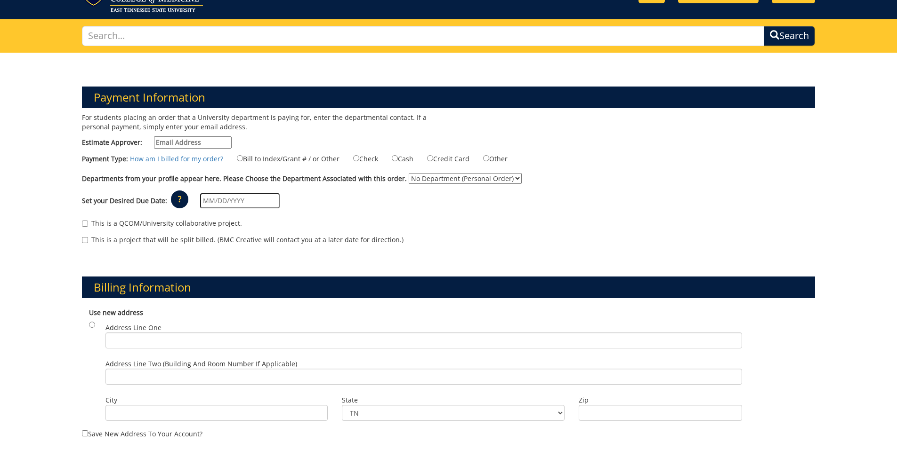
scroll to position [46, 0]
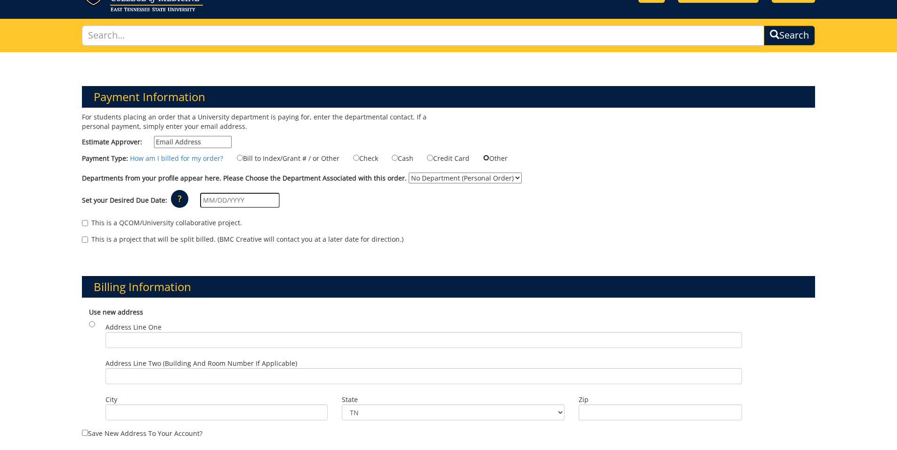
click at [483, 156] on input "Other" at bounding box center [486, 158] width 6 height 6
radio input "true"
click at [447, 180] on select "No Department (Personal Order)" at bounding box center [464, 178] width 113 height 11
click at [461, 212] on div "Set your Desired Due Date: ? × How long will my project take to finish? : Pleas…" at bounding box center [448, 201] width 747 height 26
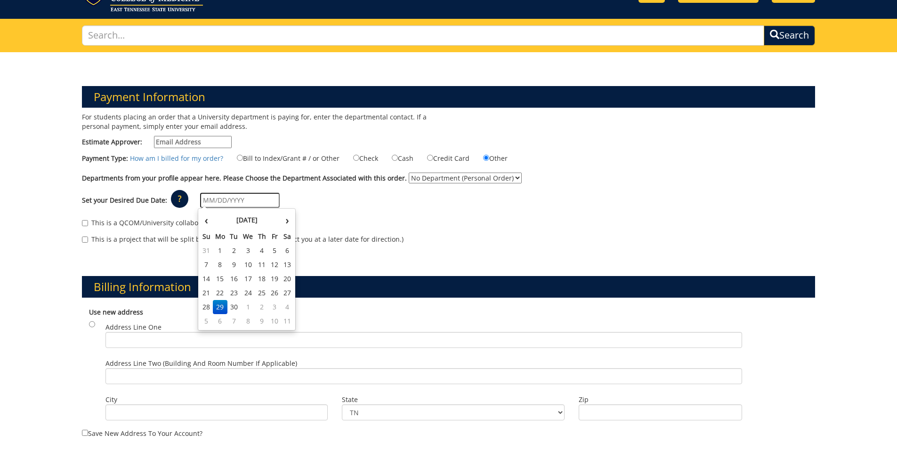
click at [224, 200] on input "text" at bounding box center [240, 200] width 80 height 15
click at [252, 310] on td "1" at bounding box center [247, 307] width 15 height 14
type input "[DATE]"
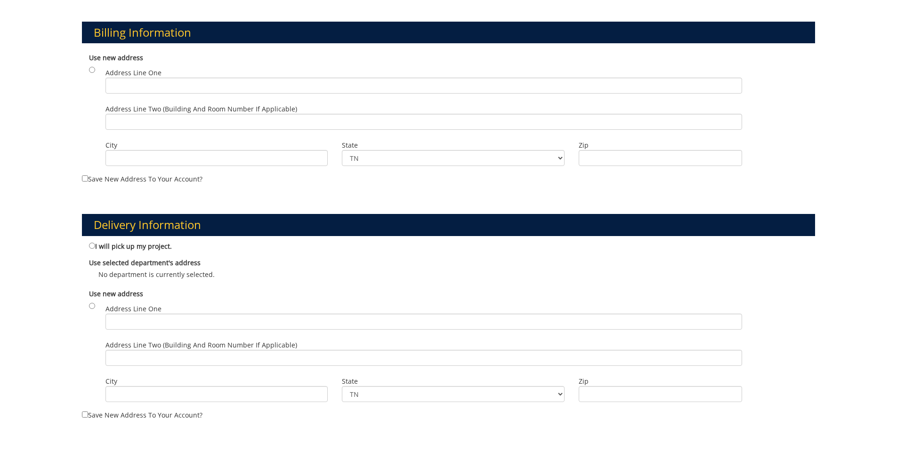
scroll to position [301, 0]
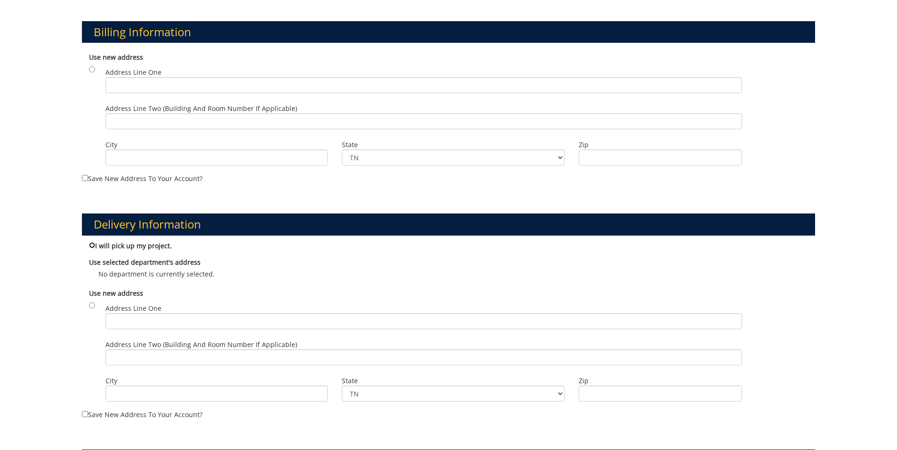
click at [89, 243] on input "I will pick up my project." at bounding box center [92, 245] width 6 height 6
radio input "true"
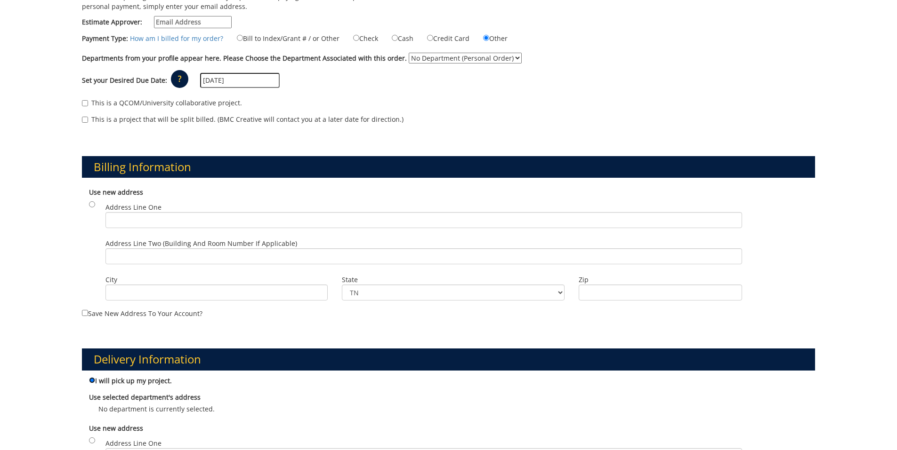
scroll to position [0, 0]
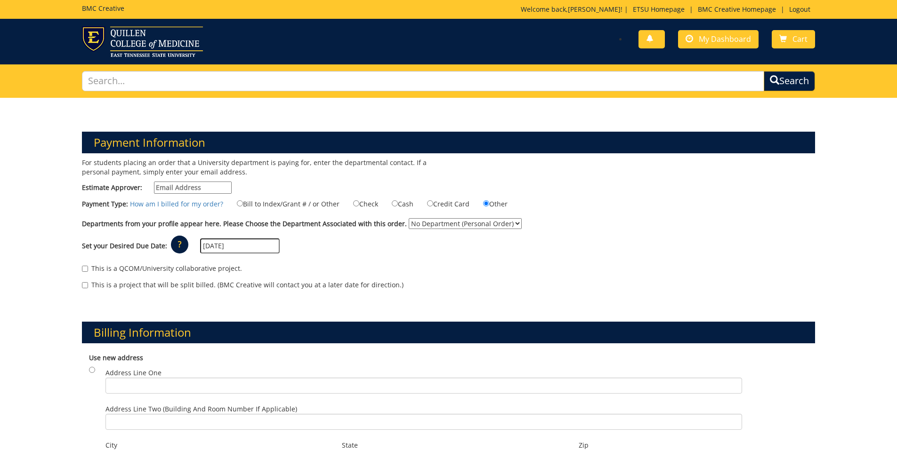
click at [181, 185] on input "Estimate Approver:" at bounding box center [193, 188] width 78 height 12
click at [433, 223] on select "No Department (Personal Order)" at bounding box center [464, 223] width 113 height 11
click at [416, 243] on div "Set your Desired Due Date: ? × How long will my project take to finish? : Pleas…" at bounding box center [448, 246] width 747 height 26
click at [91, 266] on label "This is a QCOM/University collaborative project." at bounding box center [162, 268] width 160 height 9
click at [88, 266] on input "This is a QCOM/University collaborative project." at bounding box center [85, 269] width 6 height 6
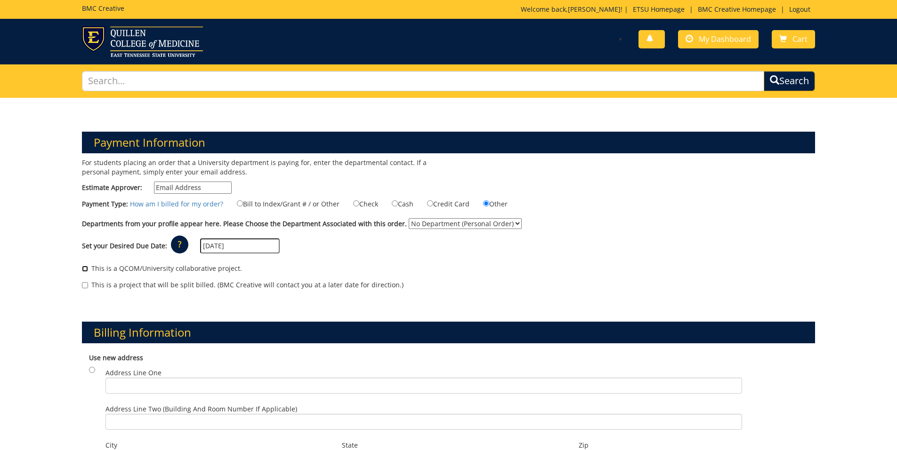
checkbox input "true"
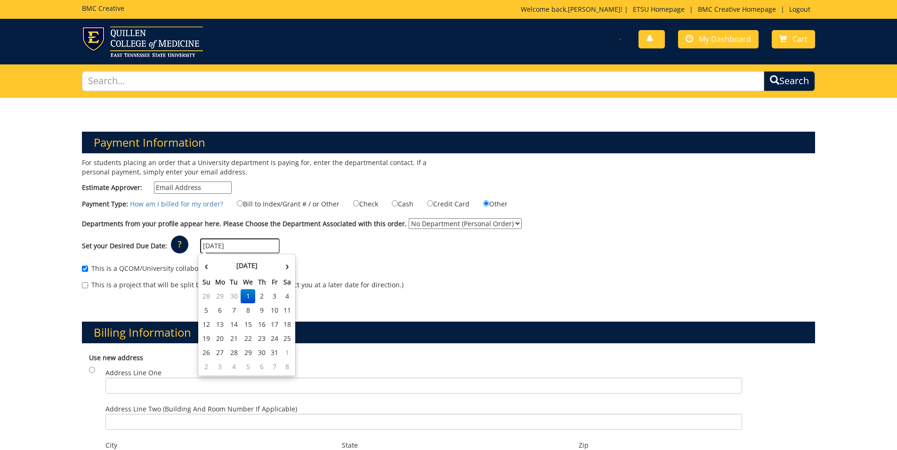
click at [214, 247] on input "[DATE]" at bounding box center [240, 246] width 80 height 15
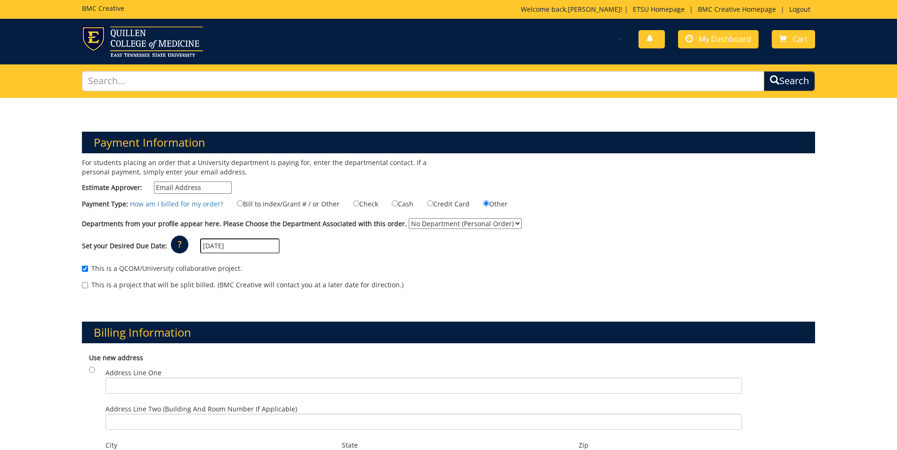
click at [391, 270] on div "This is a QCOM/University collaborative project." at bounding box center [448, 271] width 733 height 14
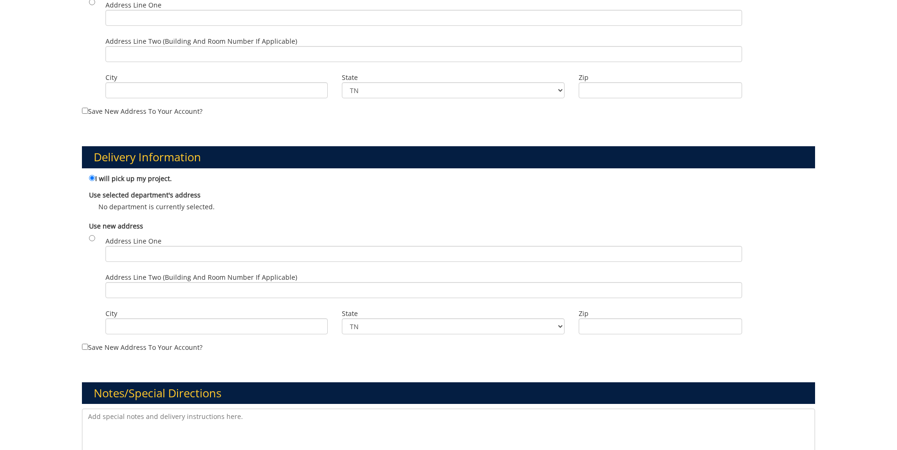
scroll to position [567, 0]
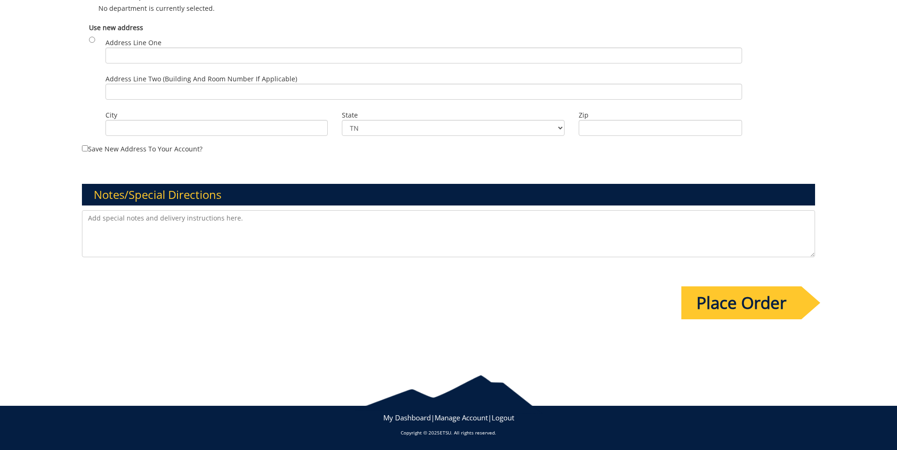
click at [701, 307] on input "Place Order" at bounding box center [741, 303] width 120 height 33
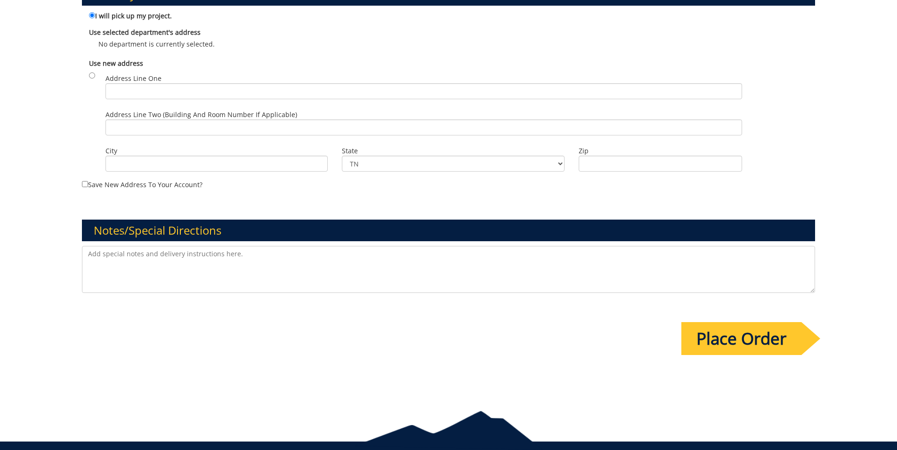
scroll to position [0, 0]
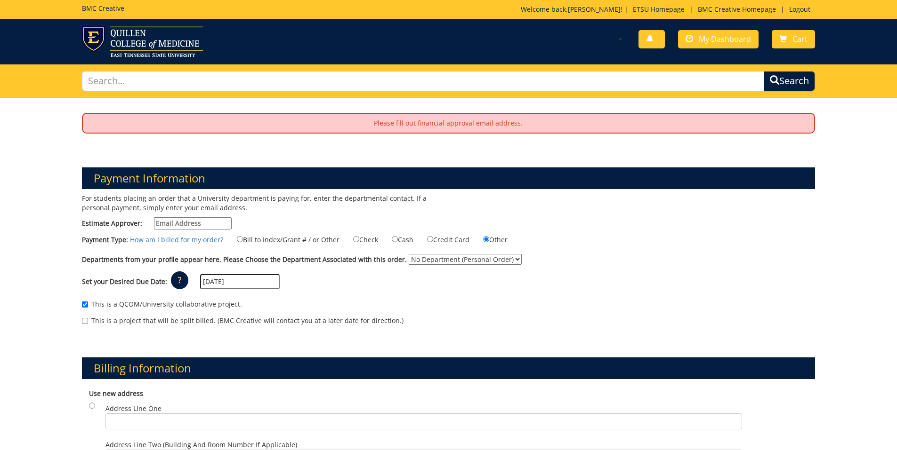
click at [172, 221] on input "Estimate Approver:" at bounding box center [193, 223] width 78 height 12
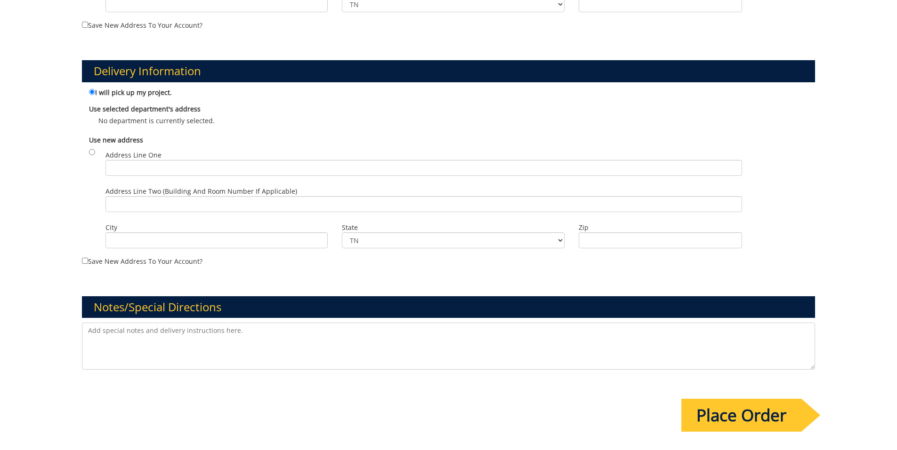
scroll to position [602, 0]
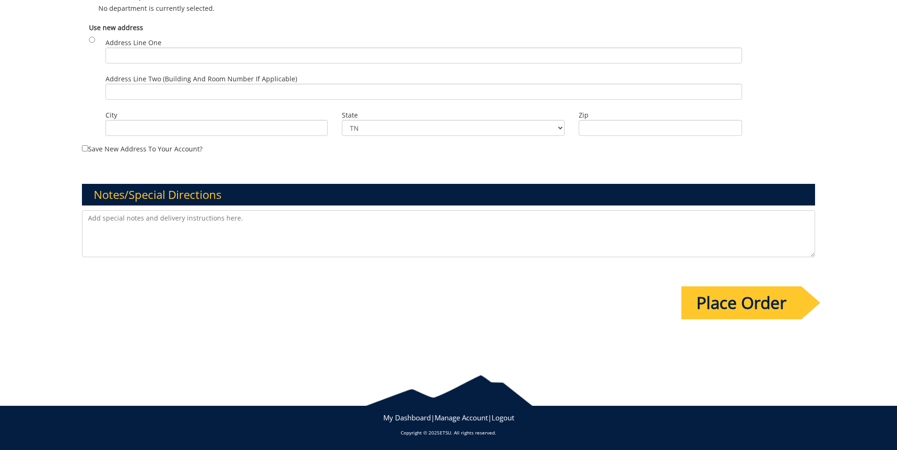
type input "[EMAIL_ADDRESS][DOMAIN_NAME]"
click at [717, 296] on input "Place Order" at bounding box center [741, 303] width 120 height 33
